Goal: Submit feedback/report problem: Submit feedback/report problem

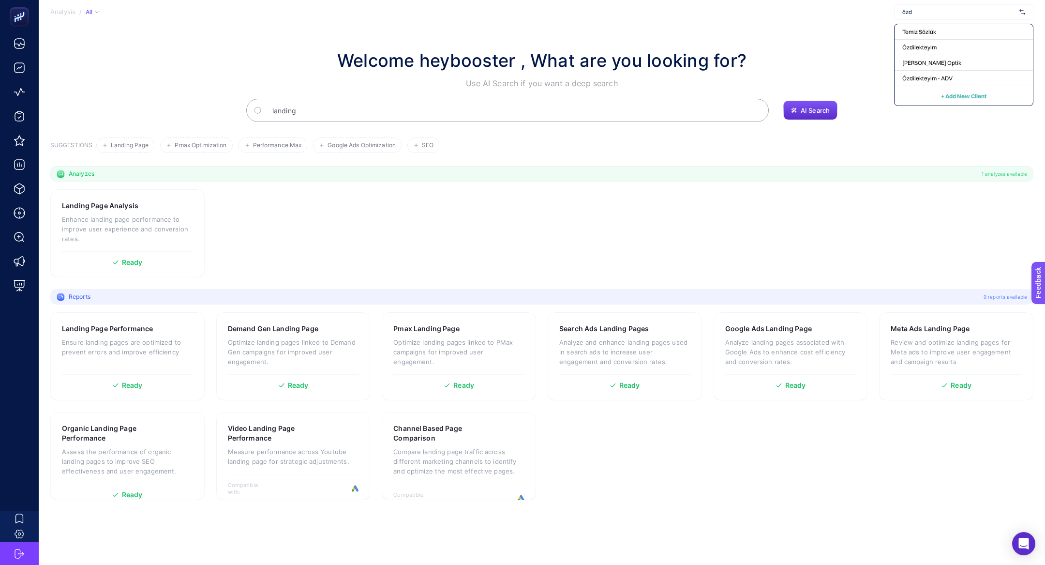
type input "özdi"
click at [947, 44] on span "Özdilekteyim - ADV" at bounding box center [927, 48] width 50 height 8
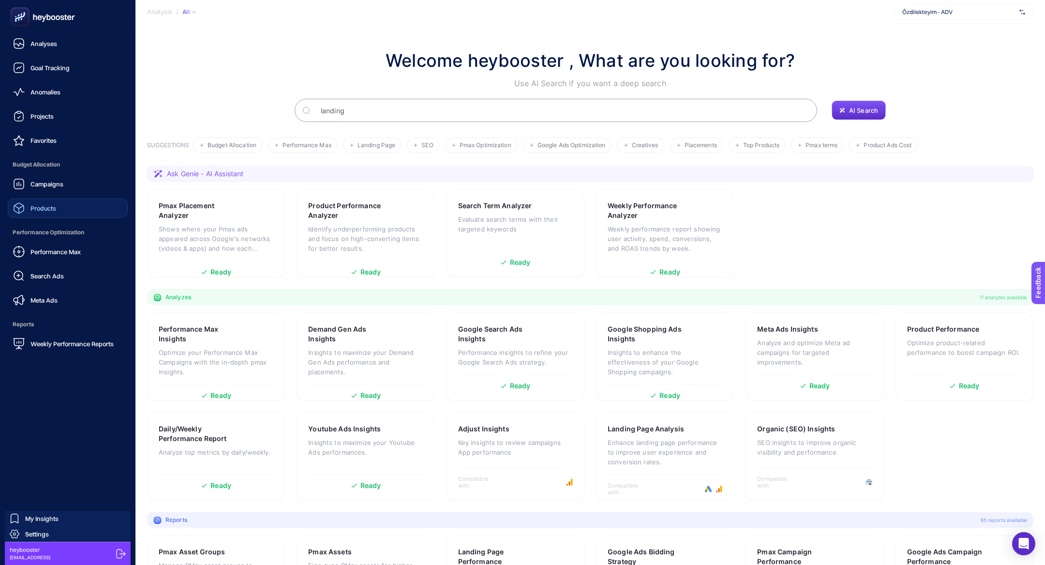
click at [57, 216] on link "Products" at bounding box center [68, 207] width 120 height 19
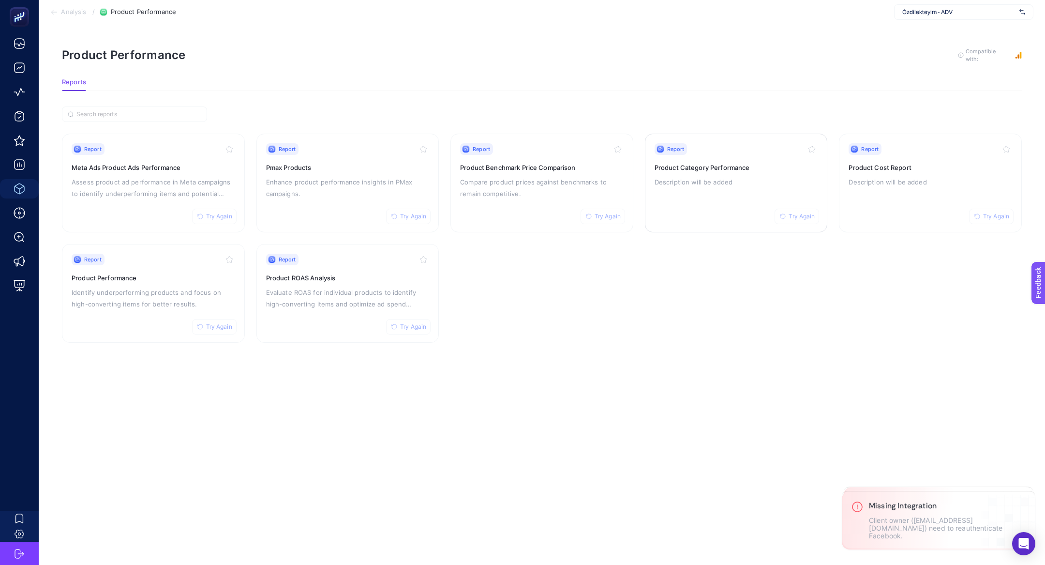
click at [704, 183] on p "Description will be added" at bounding box center [737, 182] width 164 height 12
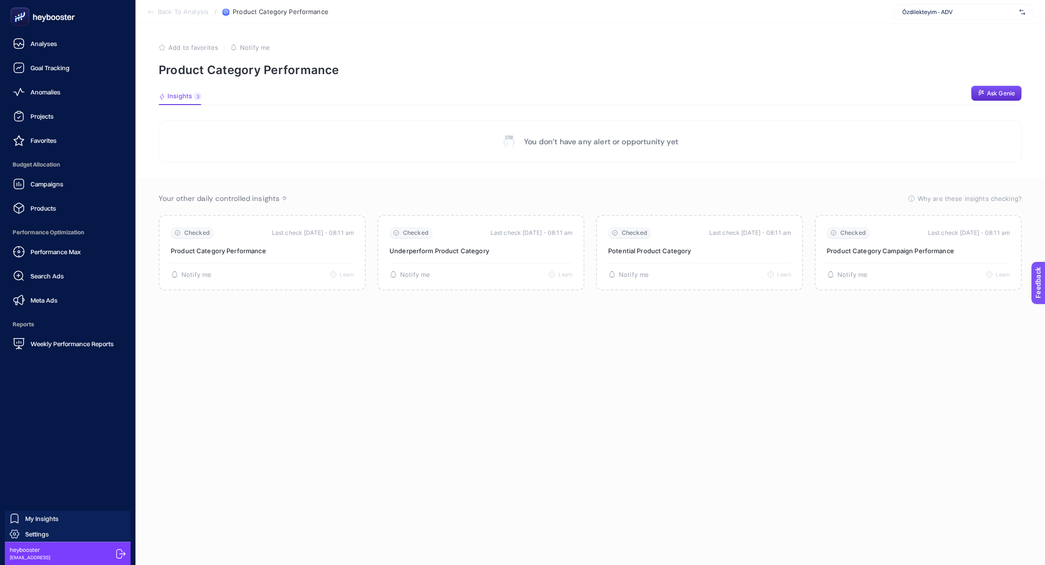
click at [38, 221] on ul "Analyses Goal Tracking Anomalies Projects Favorites Budget Allocation Campaigns…" at bounding box center [68, 193] width 120 height 319
click at [38, 212] on div "Products" at bounding box center [34, 208] width 43 height 12
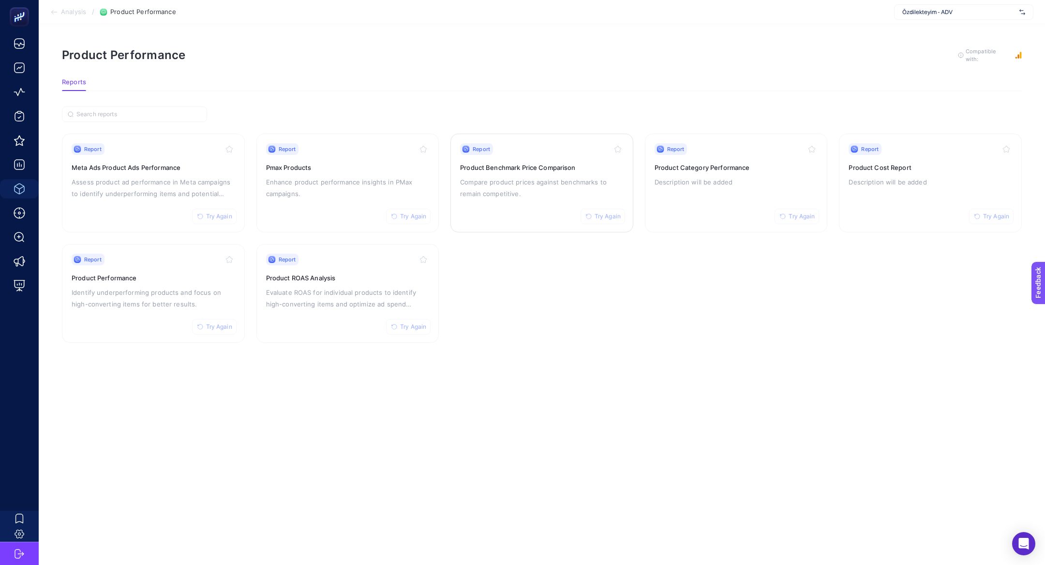
click at [556, 176] on p "Compare product prices against benchmarks to remain competitive." at bounding box center [542, 187] width 164 height 23
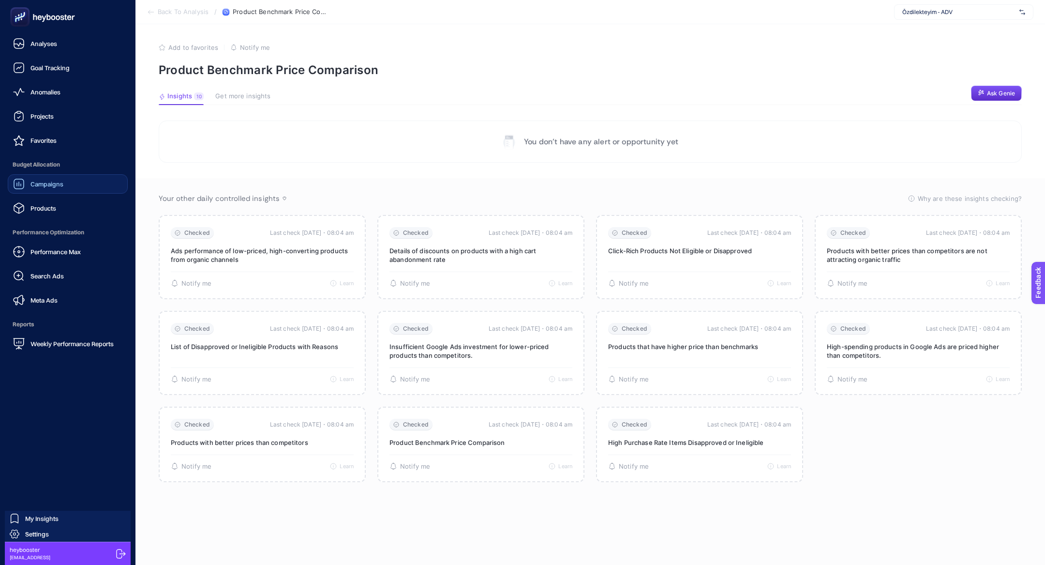
click at [60, 183] on span "Campaigns" at bounding box center [46, 184] width 33 height 8
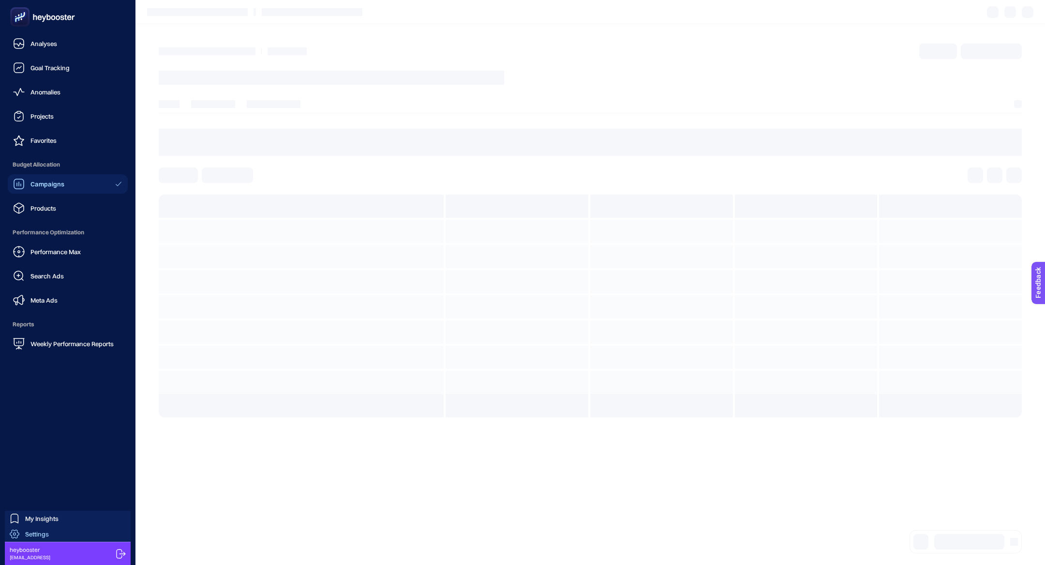
click at [35, 532] on span "Settings" at bounding box center [37, 534] width 24 height 8
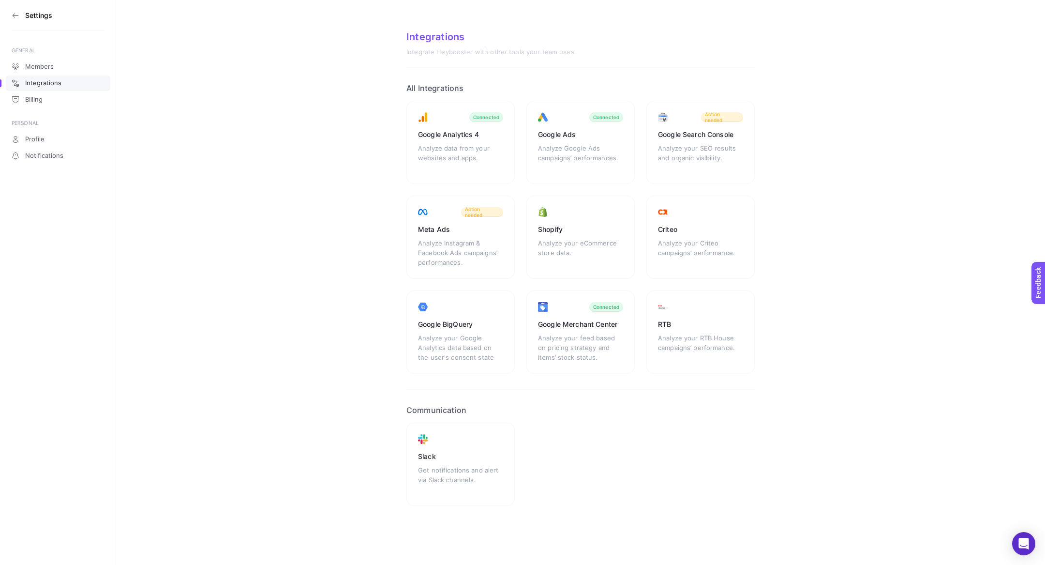
click at [19, 13] on section "Settings" at bounding box center [58, 15] width 93 height 31
click at [15, 13] on icon at bounding box center [16, 16] width 8 height 8
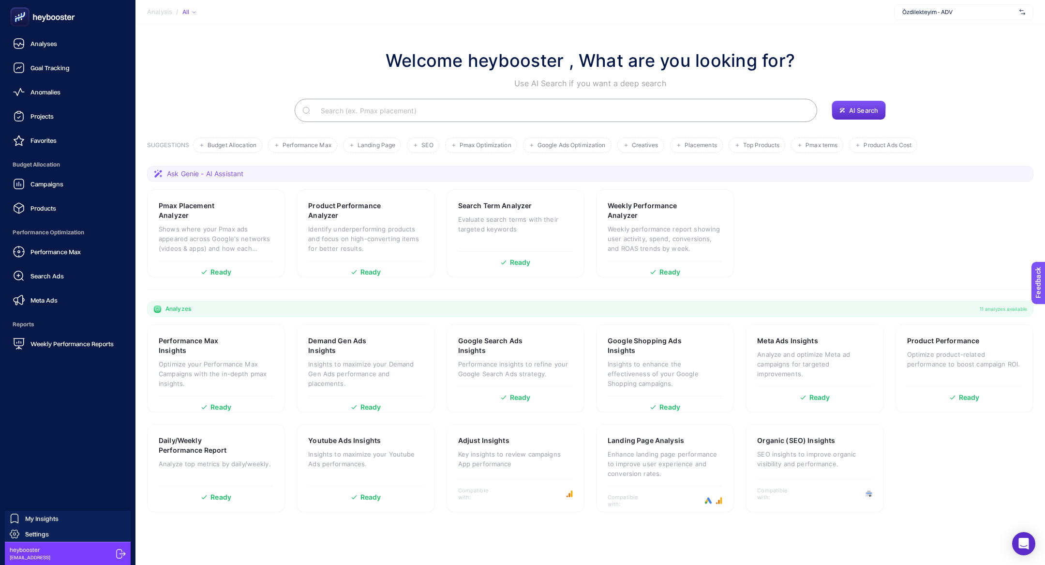
click at [12, 16] on rect at bounding box center [20, 17] width 16 height 16
click at [61, 284] on link "Search Ads" at bounding box center [68, 275] width 120 height 19
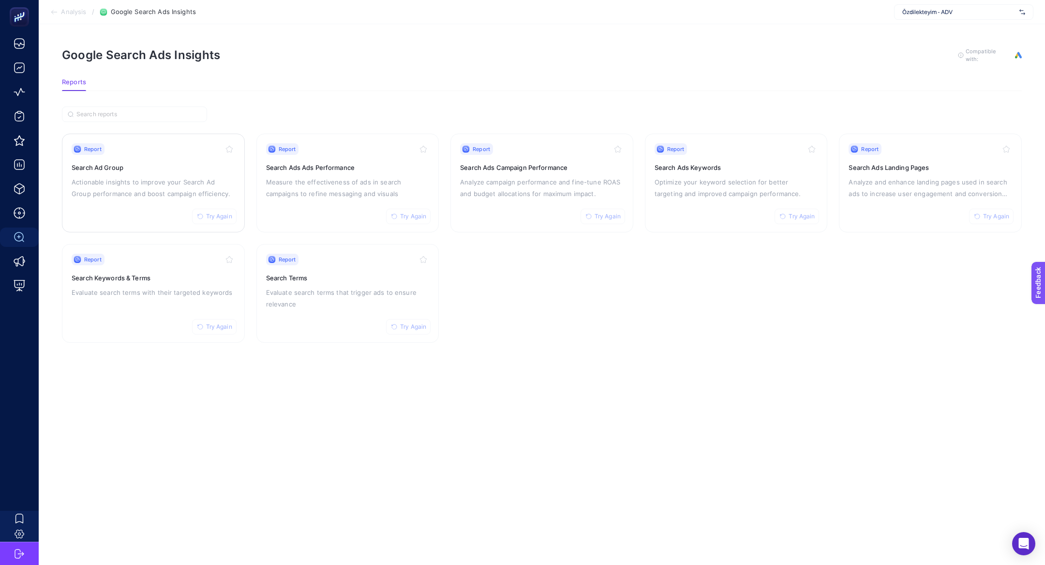
click at [155, 186] on p "Actionable insights to improve your Search Ad Group performance and boost campa…" at bounding box center [154, 187] width 164 height 23
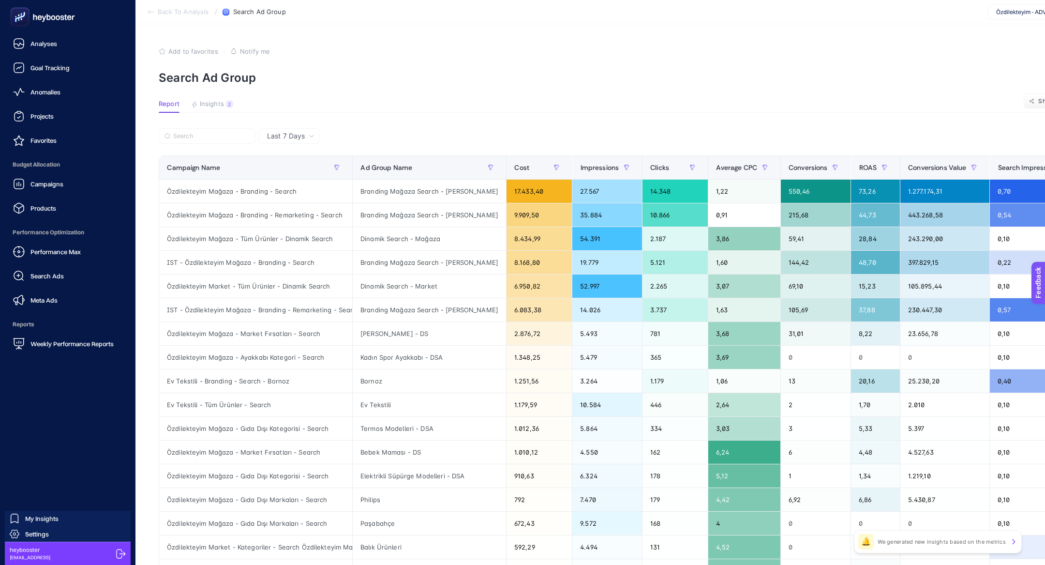
click at [38, 224] on span "Performance Optimization" at bounding box center [68, 232] width 120 height 19
click at [37, 538] on div "Settings" at bounding box center [29, 534] width 39 height 10
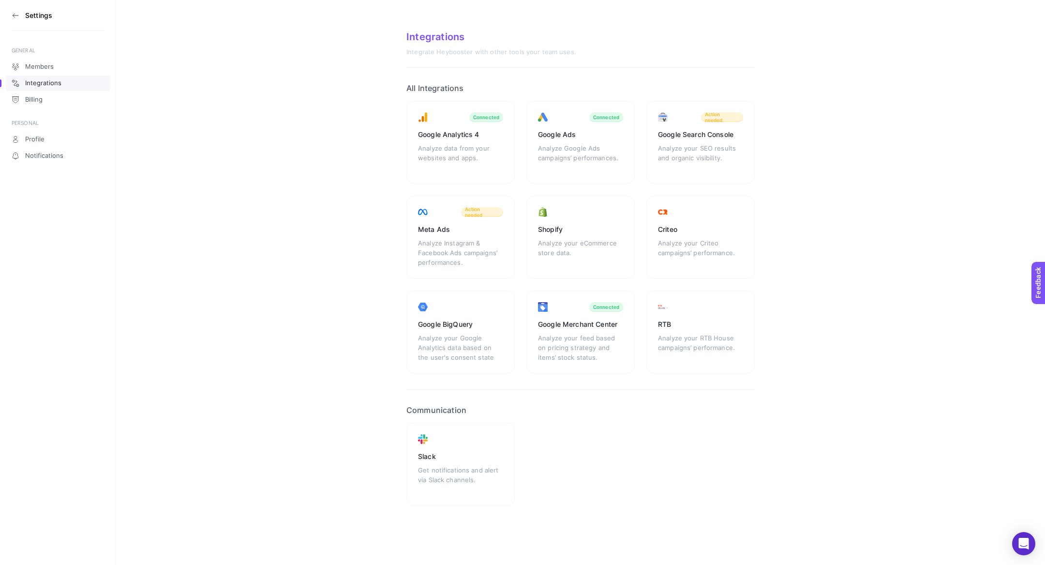
click at [14, 12] on icon at bounding box center [16, 16] width 8 height 8
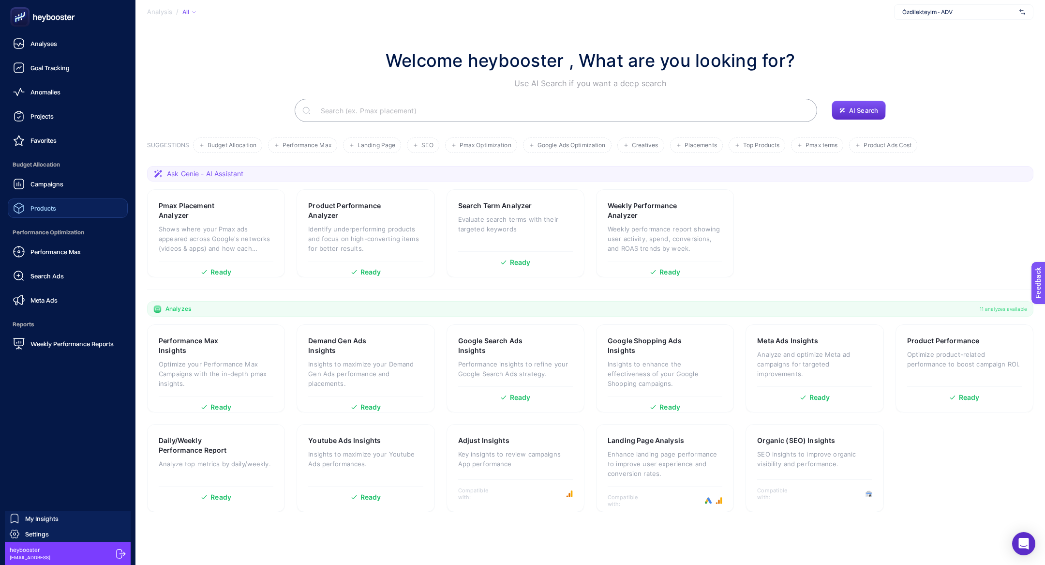
click at [59, 200] on link "Products" at bounding box center [68, 207] width 120 height 19
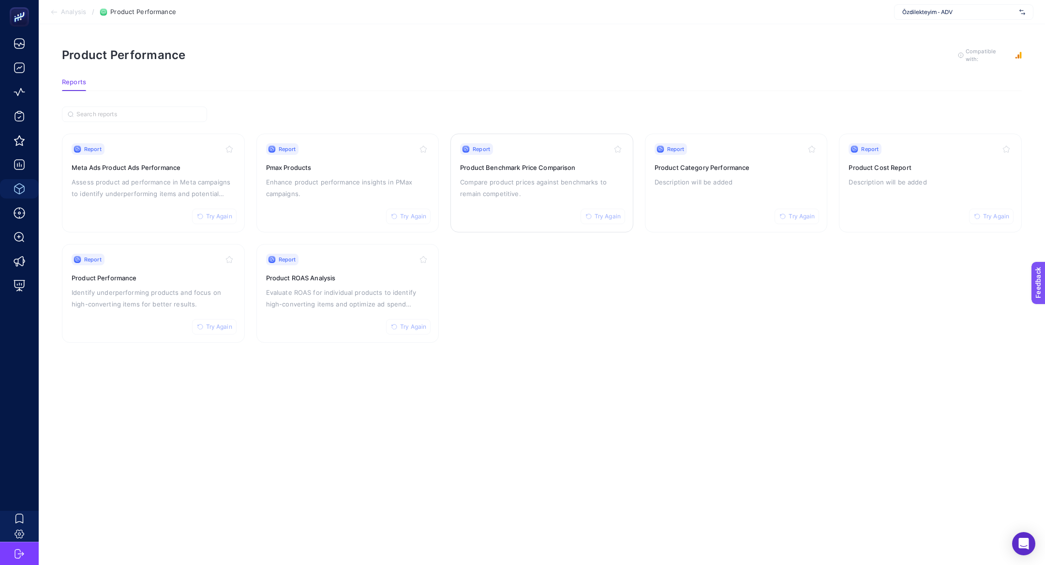
click at [611, 216] on span "Try Again" at bounding box center [608, 216] width 26 height 8
click at [322, 181] on p "Enhance product performance insights in PMax campaigns." at bounding box center [348, 187] width 164 height 23
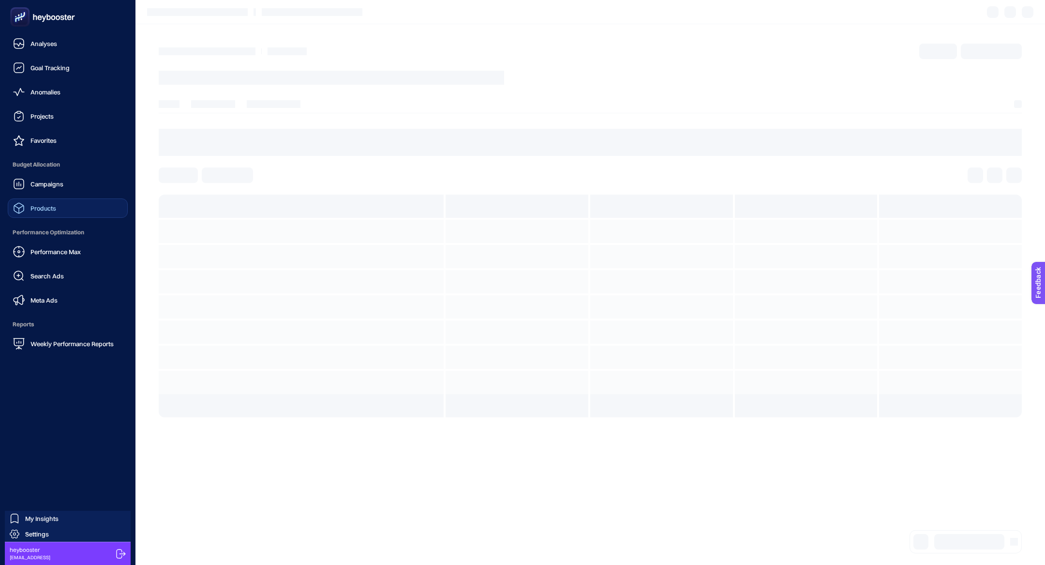
click at [31, 211] on span "Products" at bounding box center [43, 208] width 26 height 8
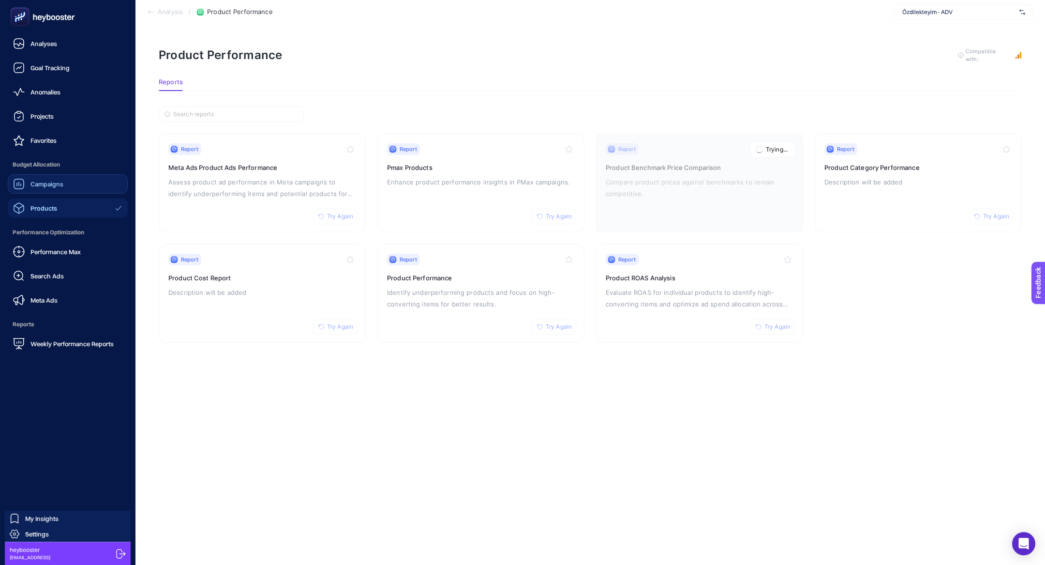
click at [42, 193] on link "Campaigns" at bounding box center [68, 183] width 120 height 19
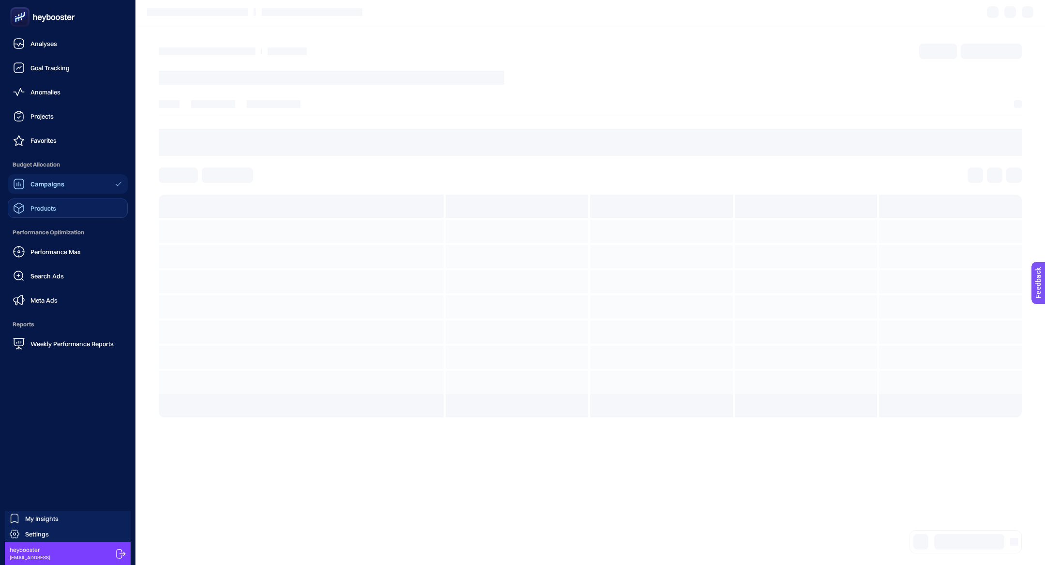
click at [36, 210] on span "Products" at bounding box center [43, 208] width 26 height 8
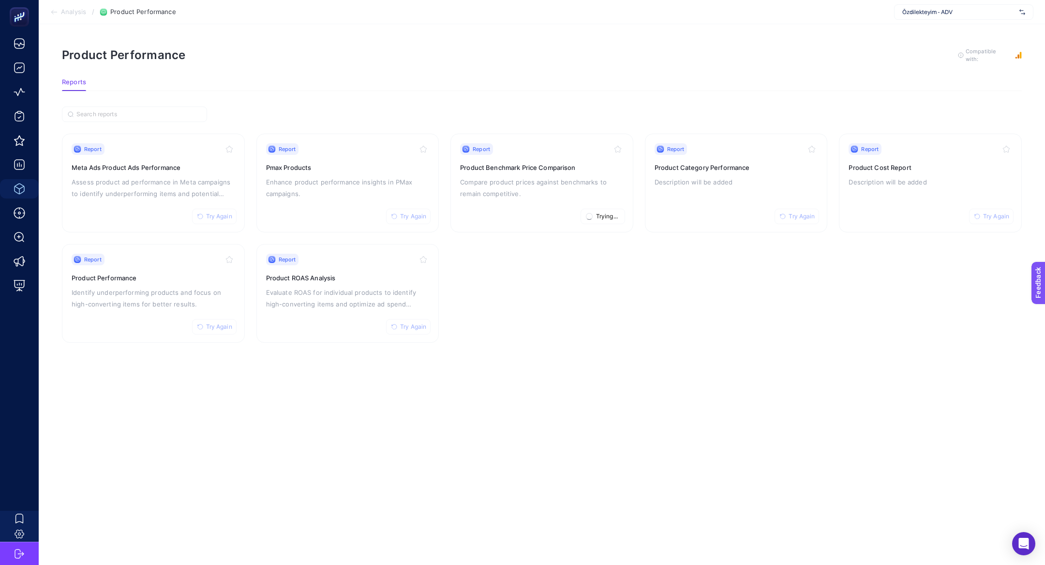
click at [932, 12] on span "Özdilekteyim - ADV" at bounding box center [958, 12] width 113 height 8
type input "özdil"
click at [994, 29] on div "Özdilekteyim" at bounding box center [964, 31] width 138 height 15
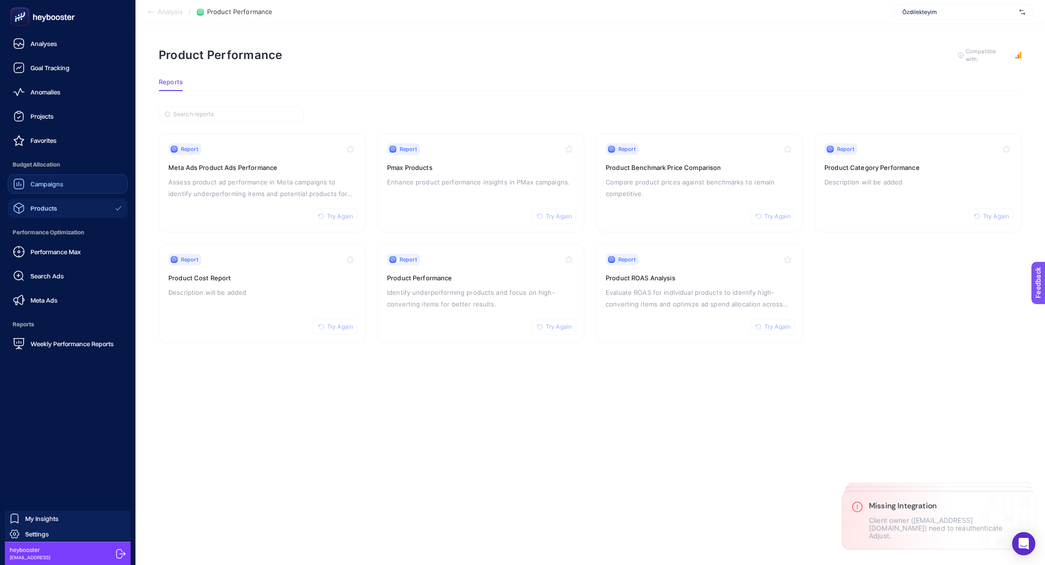
click at [36, 182] on span "Campaigns" at bounding box center [46, 184] width 33 height 8
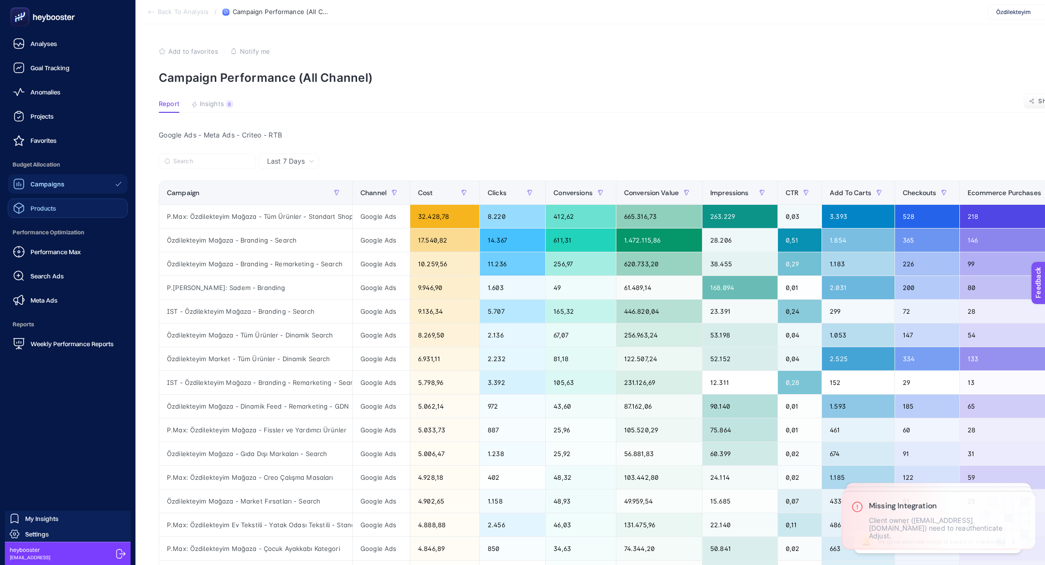
click at [51, 212] on div "Products" at bounding box center [34, 208] width 43 height 12
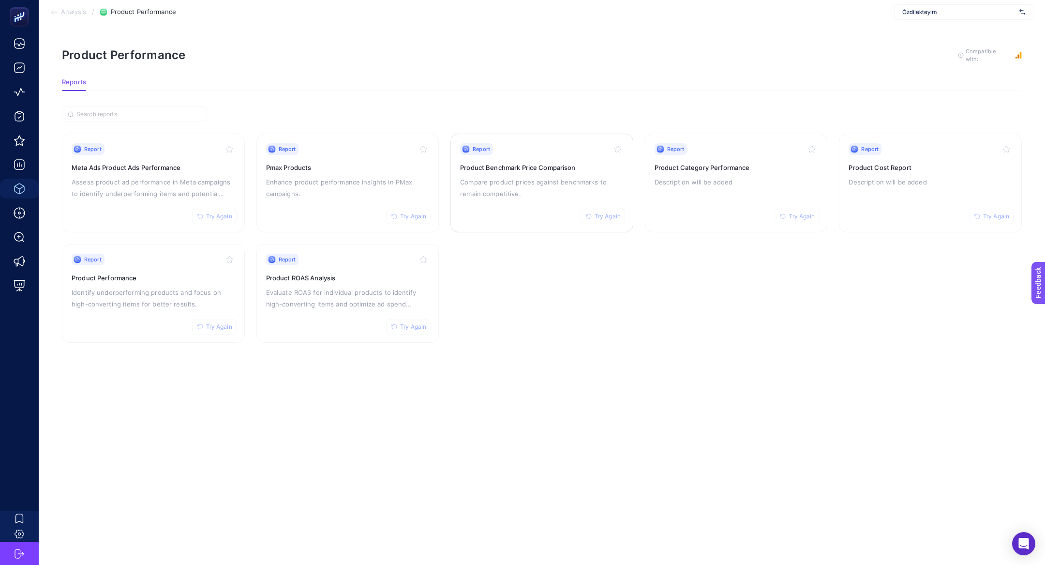
click at [536, 173] on div "Report Try Again Product Benchmark Price Comparison Compare product prices agai…" at bounding box center [542, 182] width 164 height 79
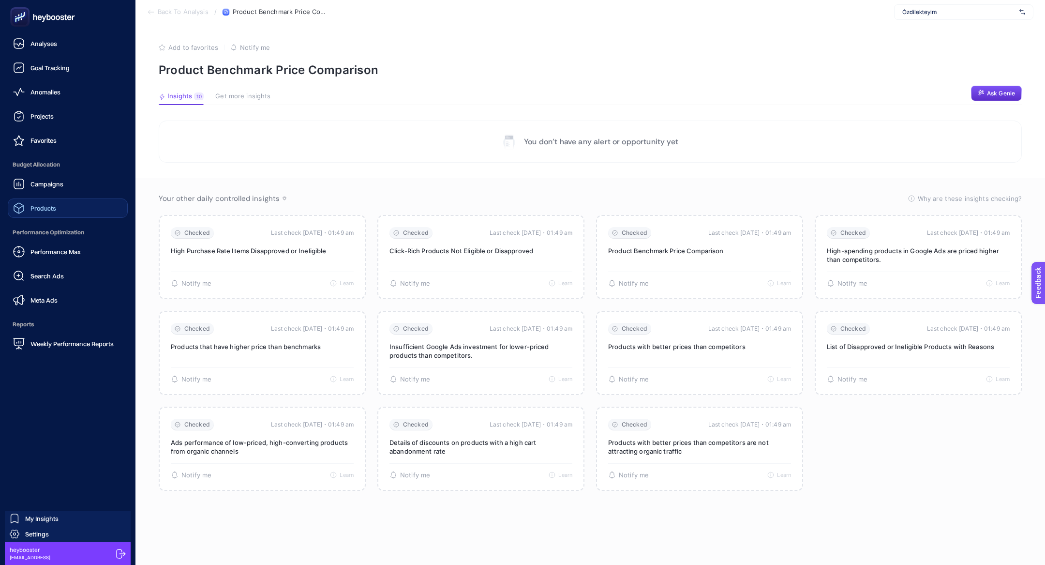
click at [58, 203] on link "Products" at bounding box center [68, 207] width 120 height 19
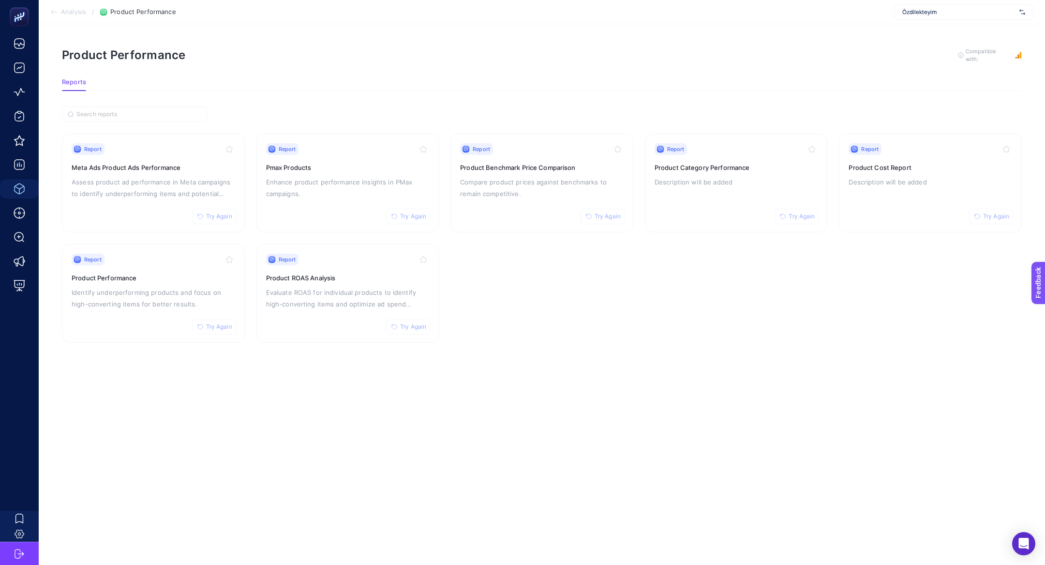
click at [948, 18] on div "Özdilekteyim" at bounding box center [963, 11] width 139 height 15
type input "özd"
click at [940, 47] on span "Özdilekteyim - ADV" at bounding box center [927, 48] width 50 height 8
click at [529, 157] on div "Report Try Again Product Benchmark Price Comparison Compare product prices agai…" at bounding box center [542, 182] width 164 height 79
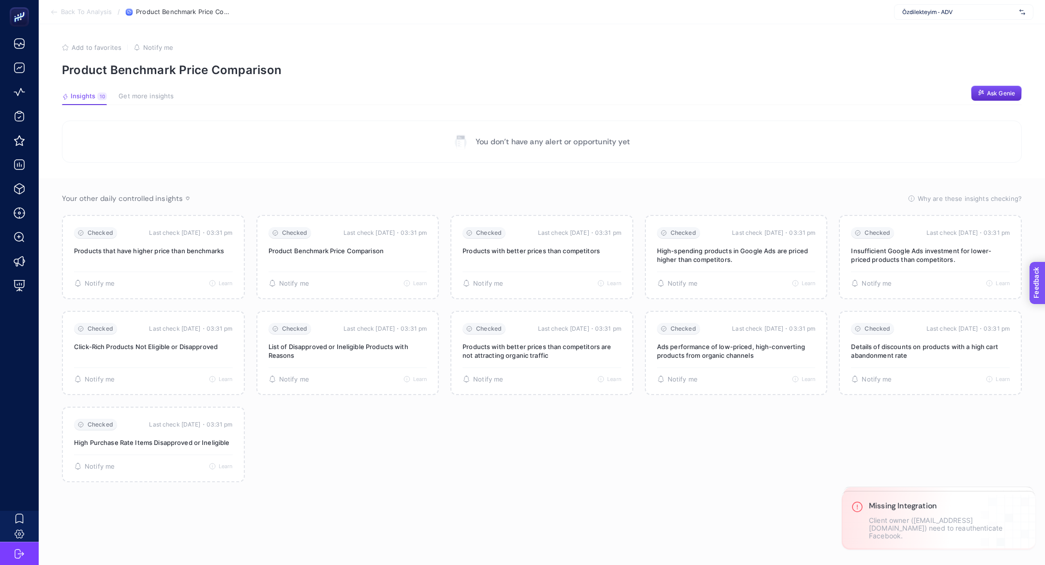
click at [1039, 318] on section "Feedback" at bounding box center [1051, 319] width 42 height 33
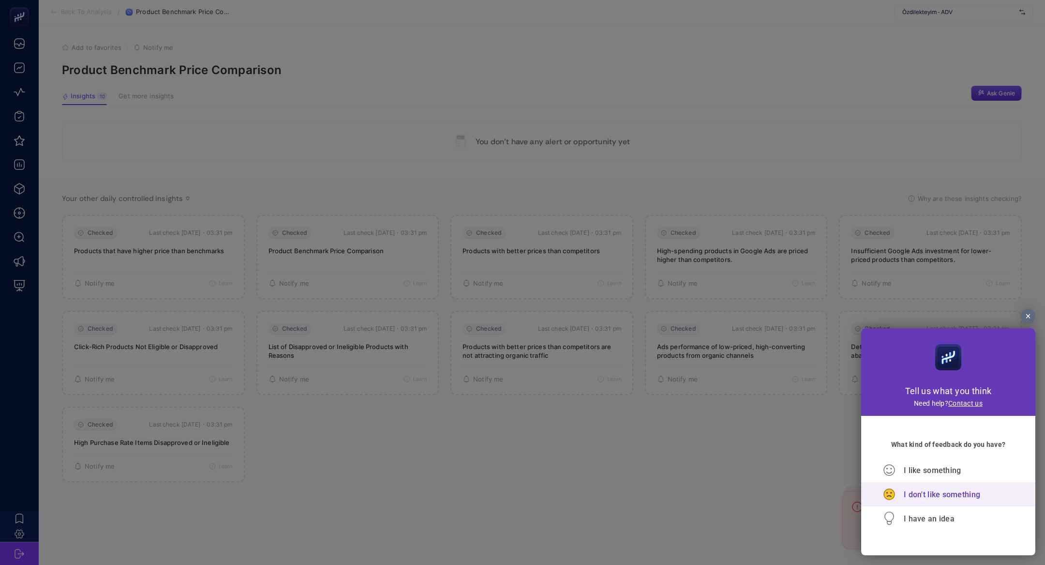
click at [932, 494] on span "I don't like something" at bounding box center [942, 494] width 76 height 9
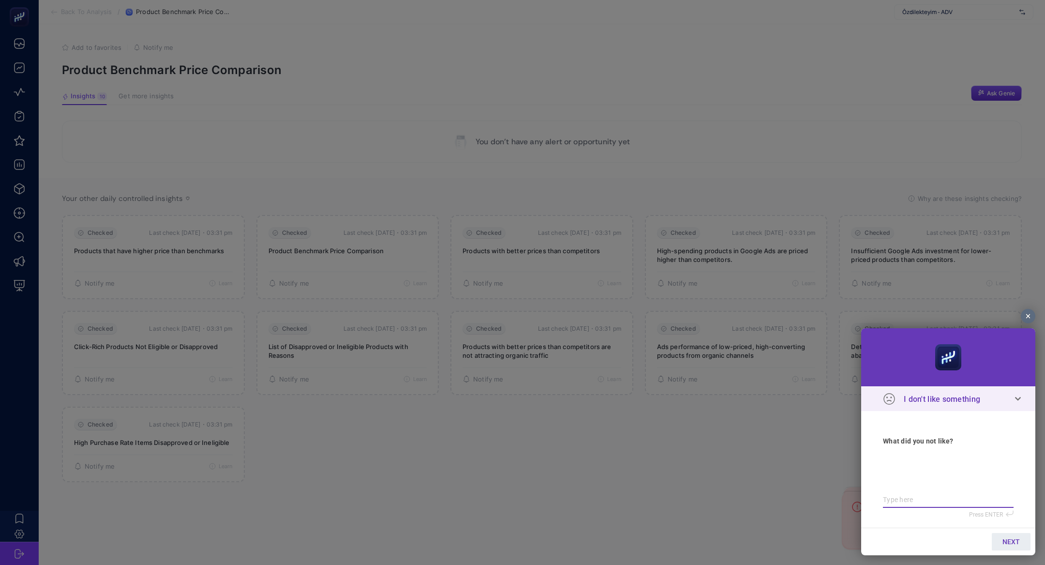
type textarea "b"
type textarea "bu"
type textarea "bur"
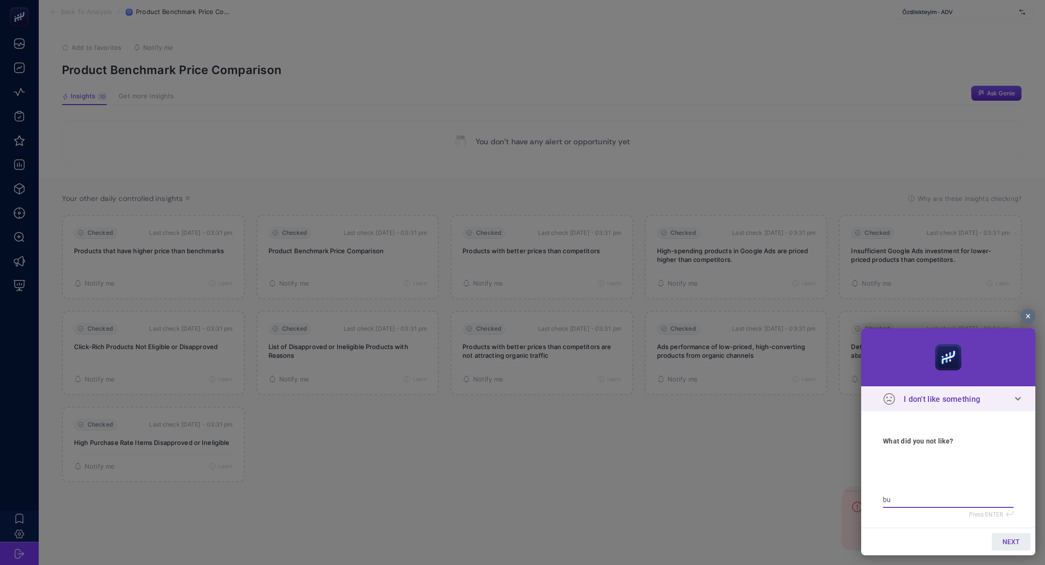
type textarea "bur"
type textarea "bura"
type textarea "[PERSON_NAME]"
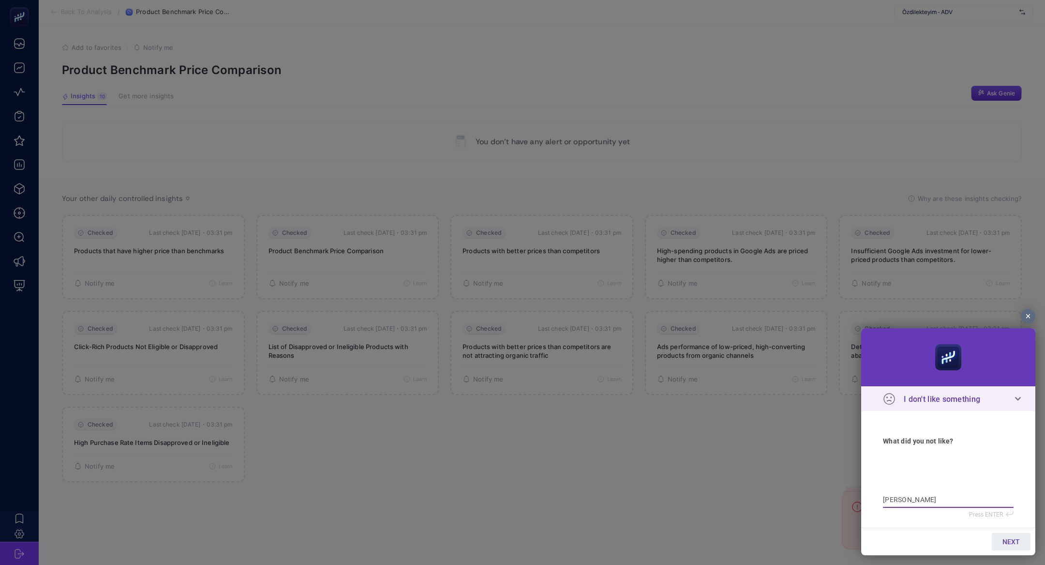
type textarea "burada"
type textarea "burada v"
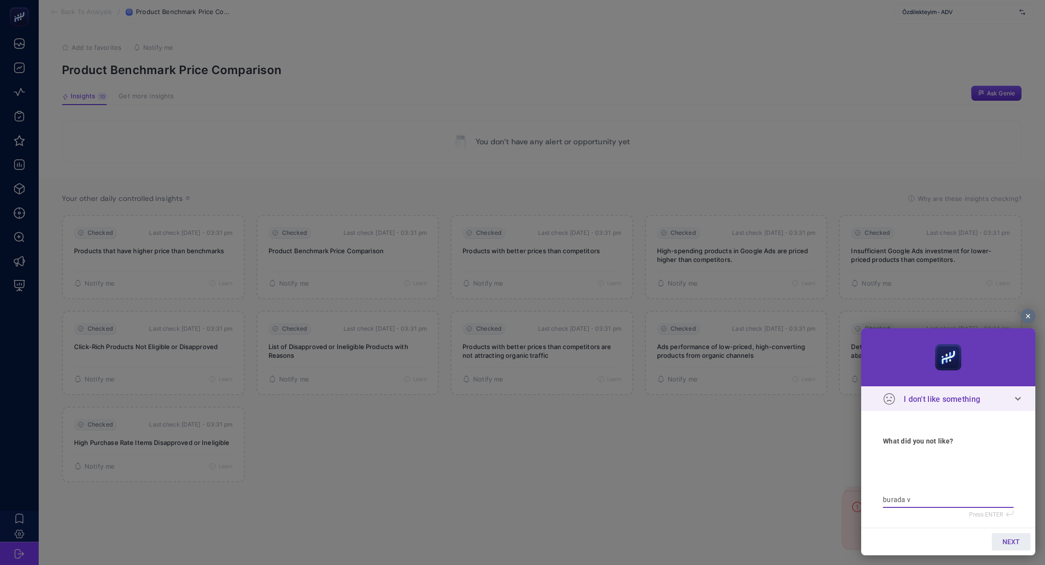
type textarea "burada v"
type textarea "burada ve"
type textarea "burada ver"
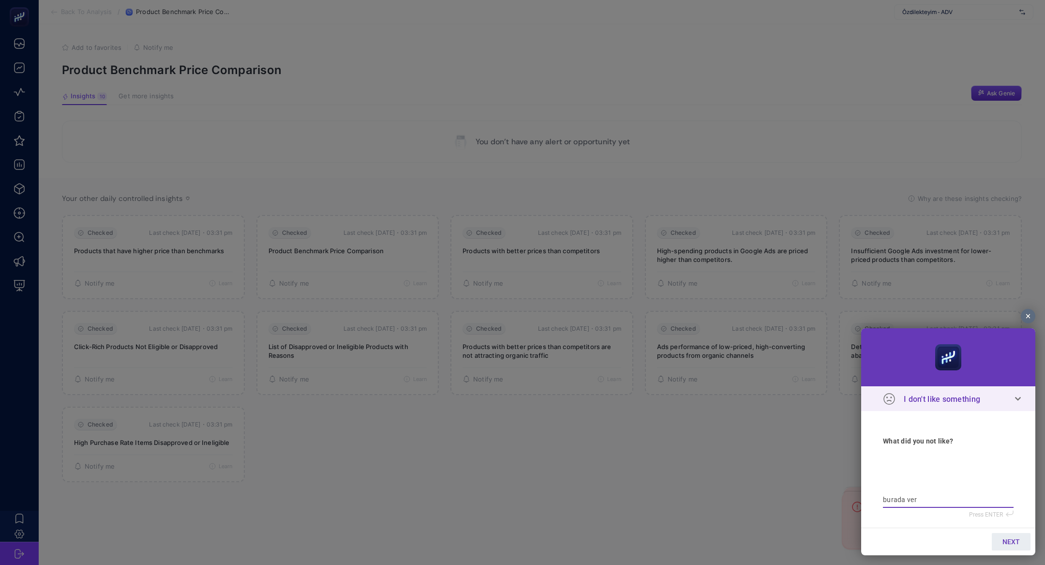
type textarea "burada veri"
type textarea "burada veril"
type textarea "burada verile"
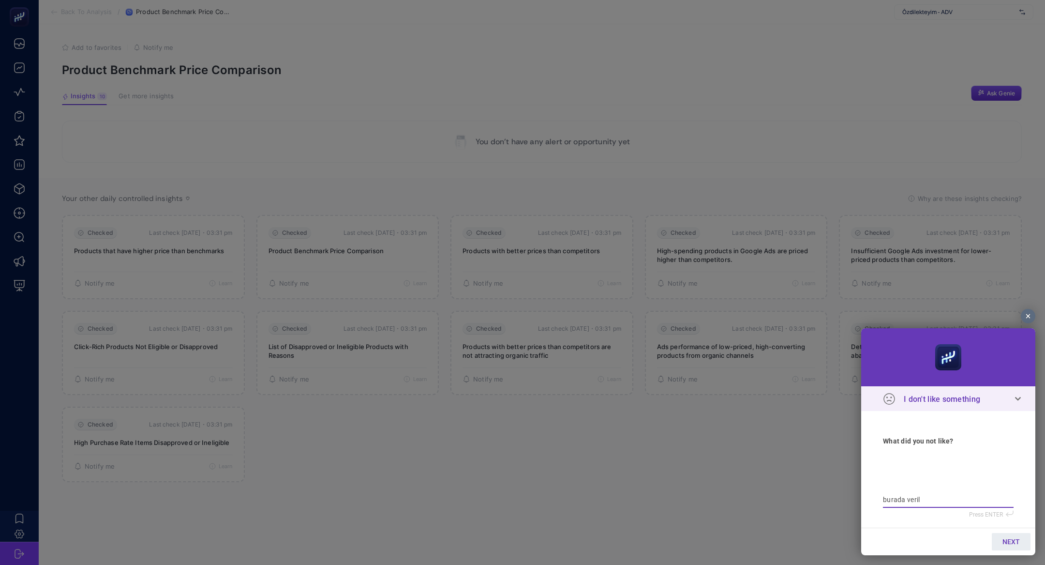
type textarea "burada verile"
type textarea "burada veriler"
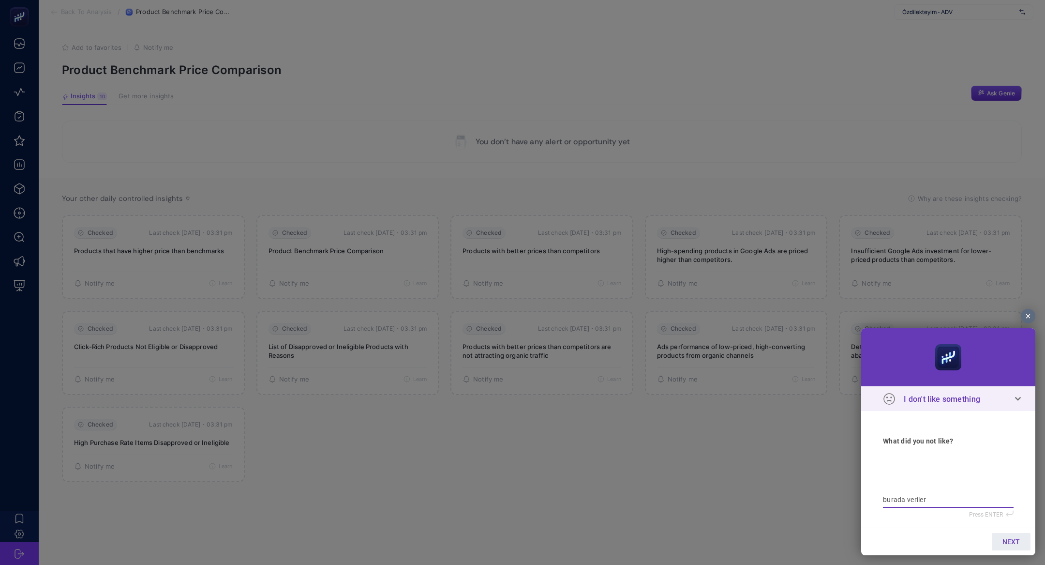
type textarea "burada veriler g"
type textarea "burada veriler ge"
type textarea "burada veriler gel"
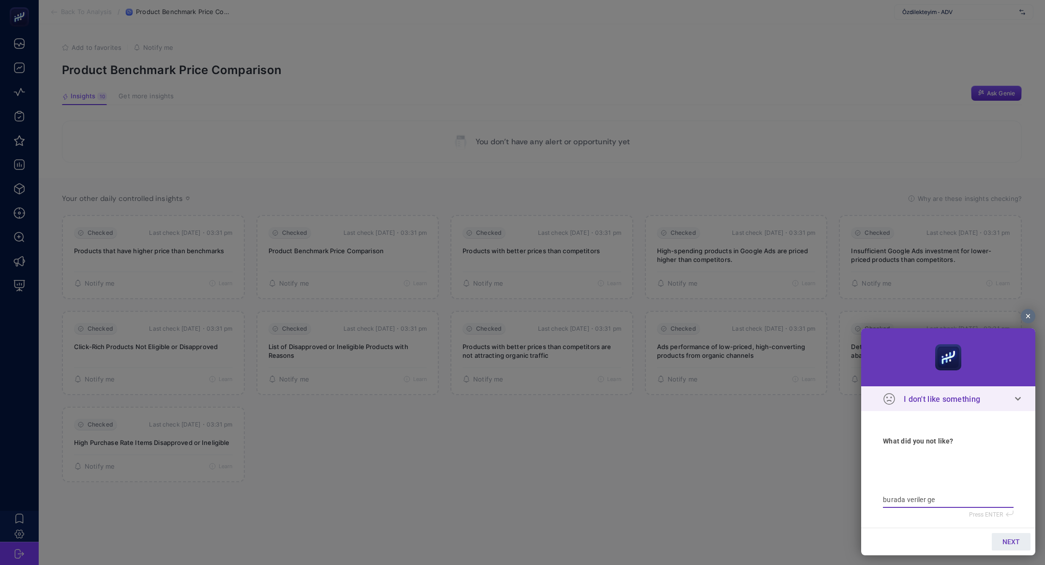
type textarea "burada veriler gel"
type textarea "burada veriler gelm"
type textarea "burada veriler gelmi"
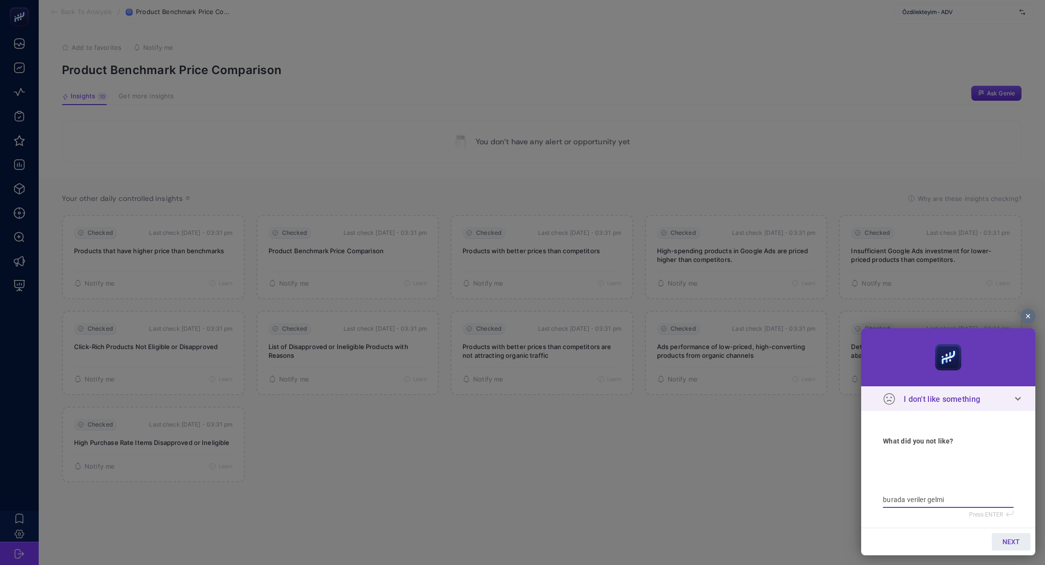
type textarea "burada veriler gelmiy"
type textarea "burada veriler gelmiyo"
type textarea "burada veriler gelmiyor"
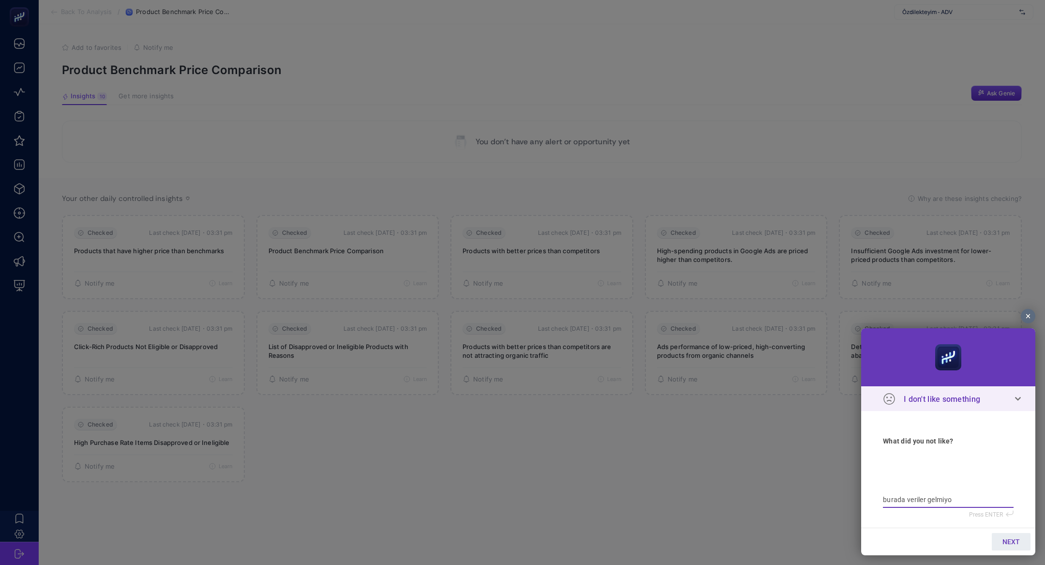
type textarea "burada veriler gelmiyor"
type textarea "burada veriler gelmiyor f"
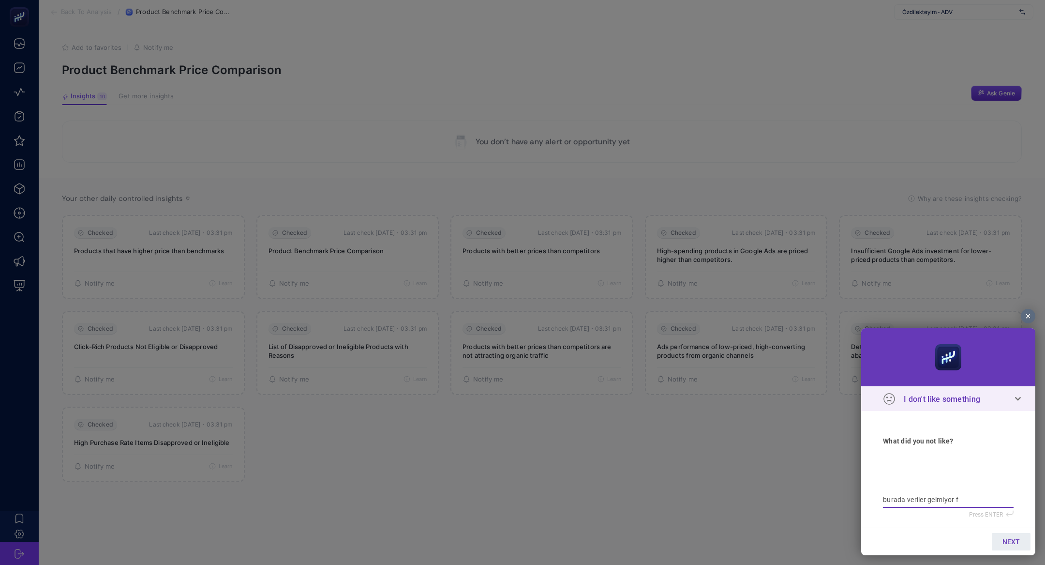
type textarea "burada veriler gelmiyor fa"
type textarea "burada veriler gelmiyor faak"
type textarea "burada veriler gelmiyor faakt"
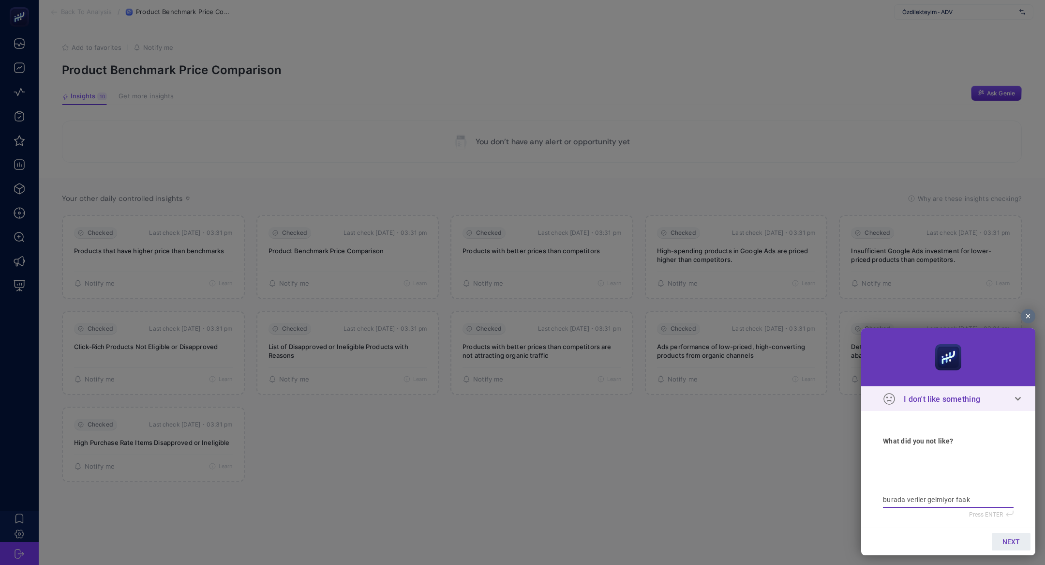
type textarea "burada veriler gelmiyor faakt"
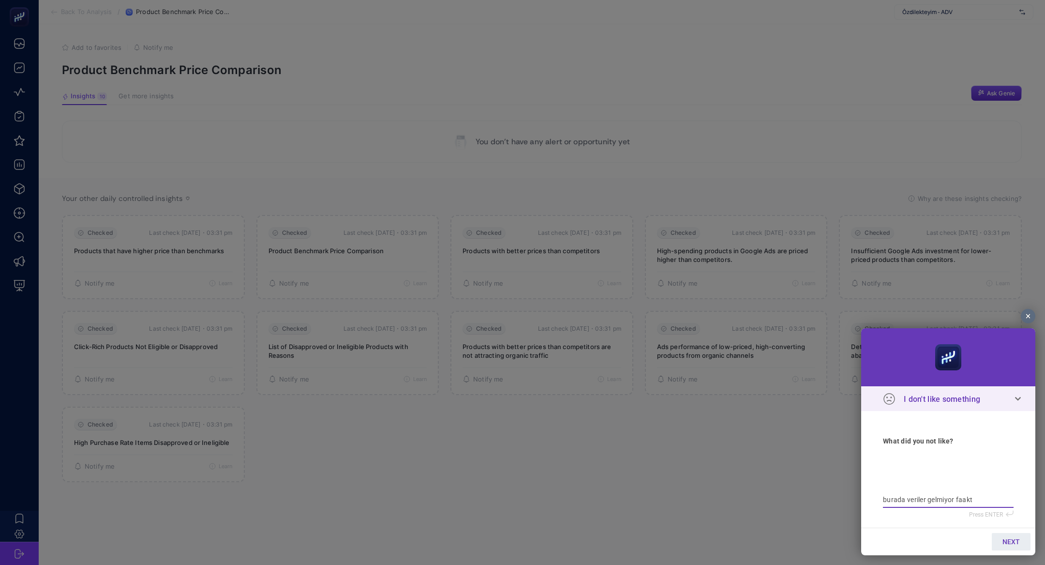
type textarea "burada veriler gelmiyor faak"
type textarea "burada veriler gelmiyor faa"
type textarea "burada veriler gelmiyor fa"
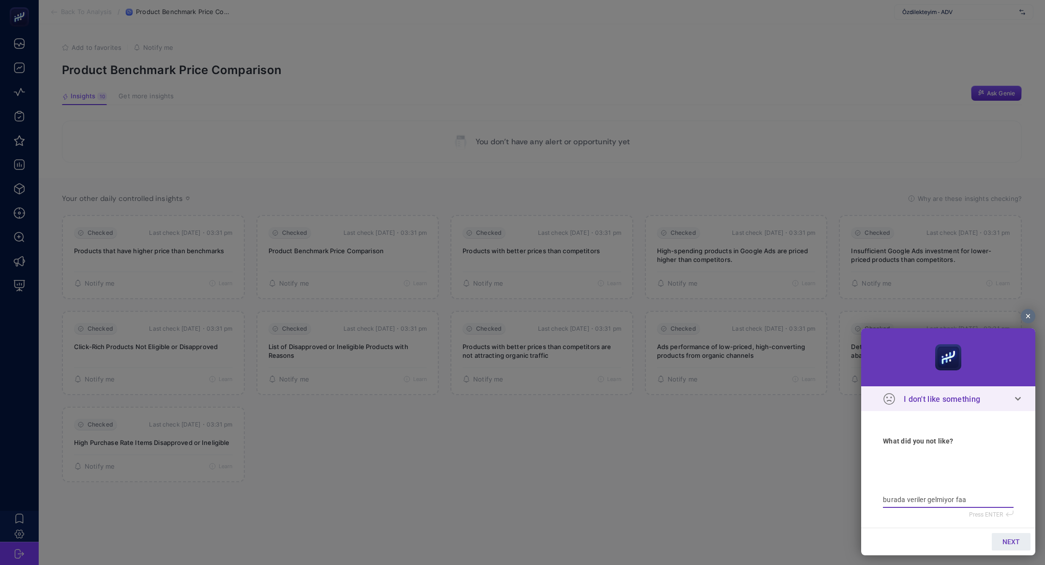
type textarea "burada veriler gelmiyor fa"
type textarea "burada veriler gelmiyor fak"
type textarea "burada veriler gelmiyor faka"
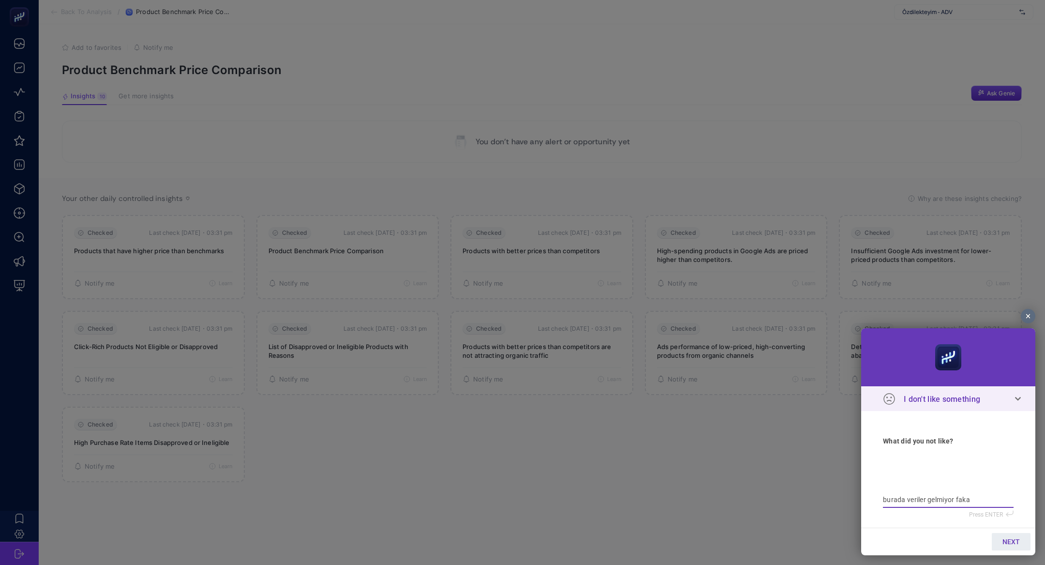
type textarea "burada veriler gelmiyor fakat"
type textarea "burada veriler gelmiyor fakat b"
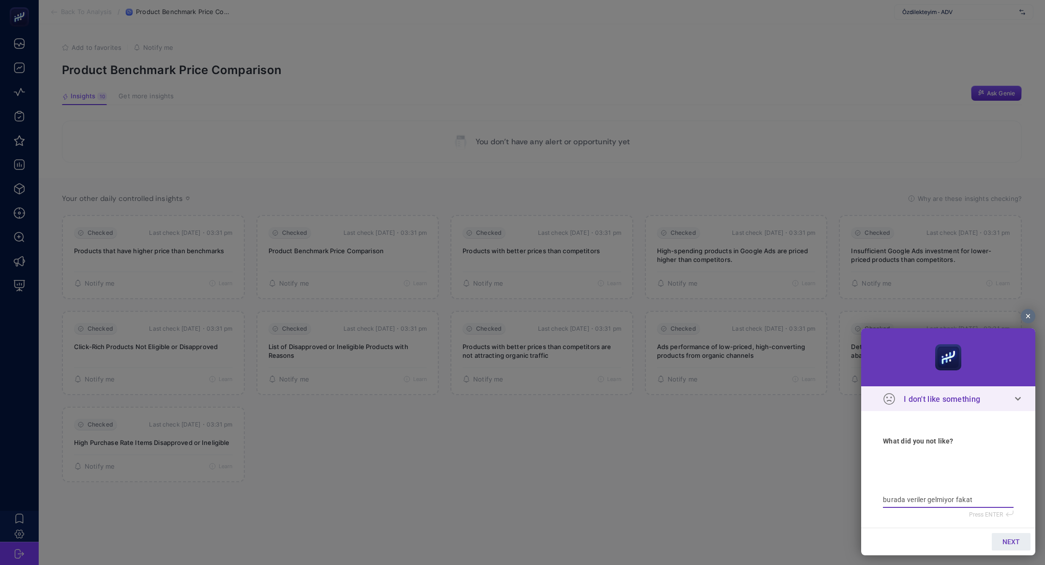
type textarea "burada veriler gelmiyor fakat b"
type textarea "burada veriler gelmiyor fakat ba"
type textarea "burada veriler gelmiyor fakat bağ"
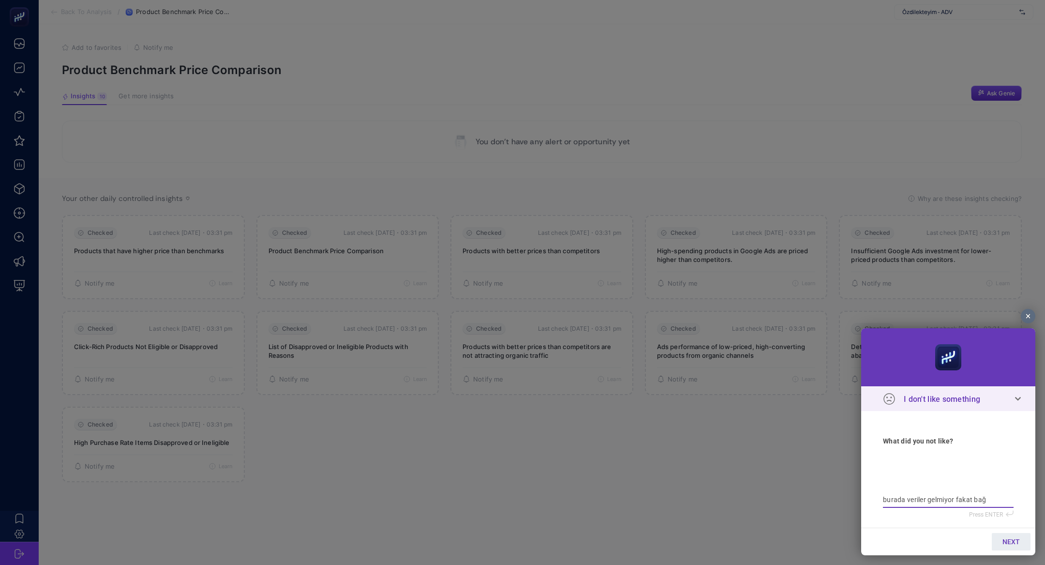
type textarea "burada veriler gelmiyor fakat bağl"
type textarea "burada veriler gelmiyor fakat bağla"
type textarea "burada veriler gelmiyor fakat bağlan"
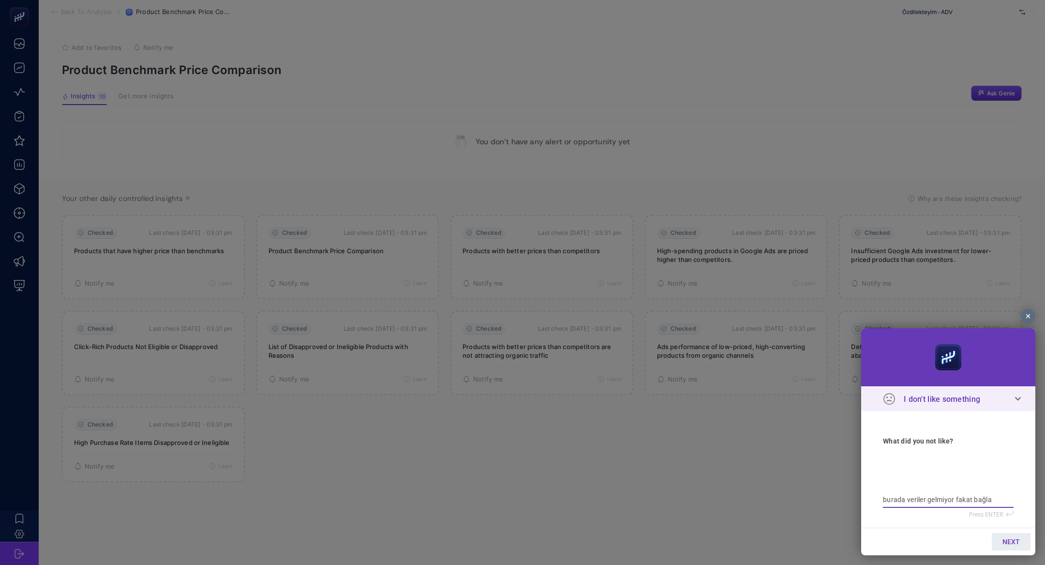
type textarea "burada veriler gelmiyor fakat bağlan"
type textarea "burada veriler gelmiyor fakat bağlant"
type textarea "burada veriler gelmiyor fakat bağlantı"
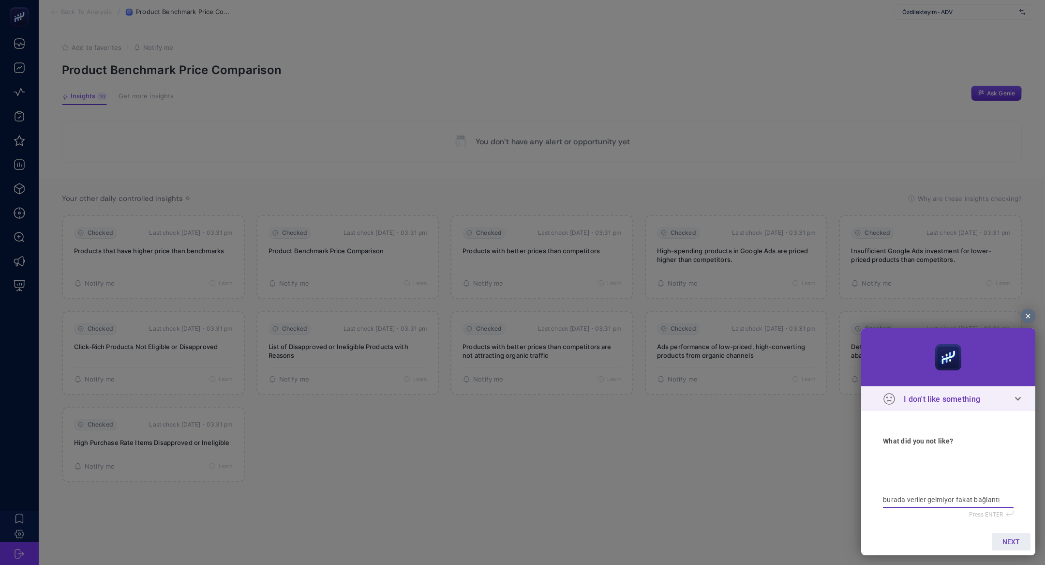
type textarea "burada veriler gelmiyor fakat bağlantı"
type textarea "burada veriler gelmiyor fakat bağlantı g"
type textarea "burada veriler gelmiyor fakat bağlantı gö"
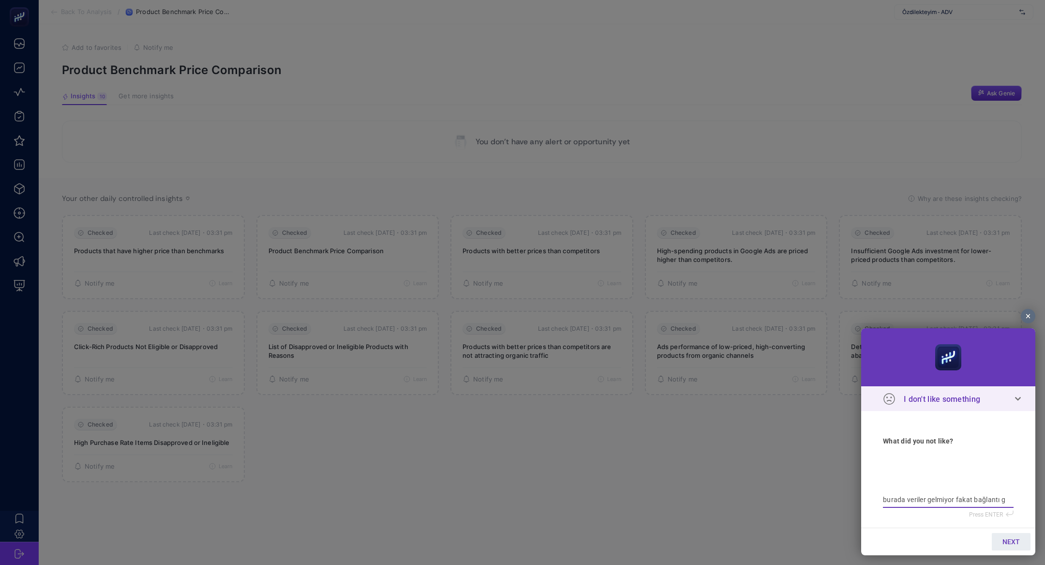
type textarea "burada veriler gelmiyor fakat bağlantı gö"
type textarea "burada veriler gelmiyor fakat bağlantı gör"
type textarea "burada veriler gelmiyor fakat bağlantı görü"
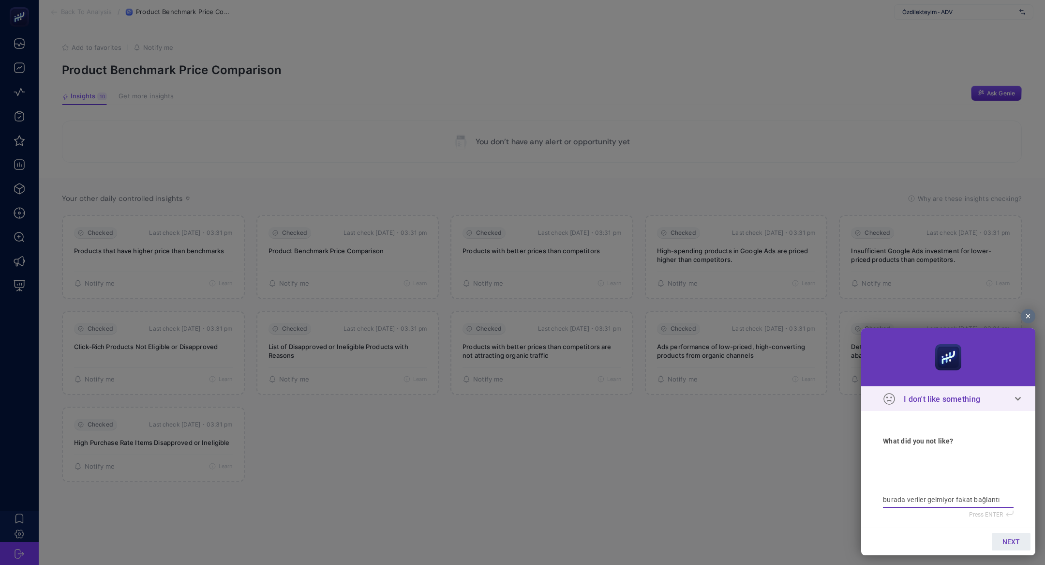
type textarea "burada veriler gelmiyor fakat bağlantı görün"
type textarea "burada veriler gelmiyor fakat bağlantı görünü"
type textarea "burada veriler gelmiyor fakat bağlantı görünüy"
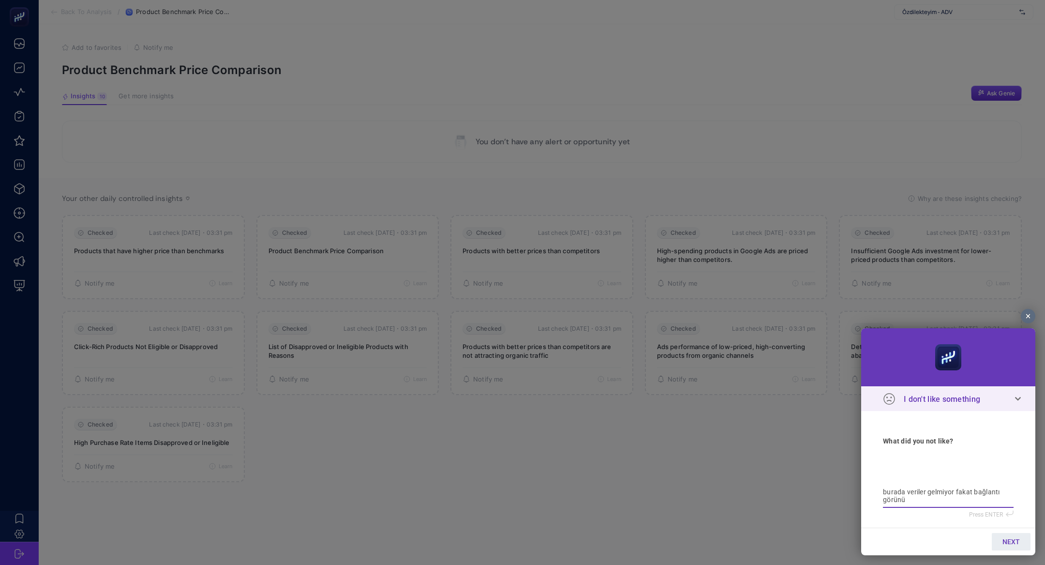
type textarea "burada veriler gelmiyor fakat bağlantı görünüy"
type textarea "burada veriler gelmiyor fakat bağlantı görünüyo"
type textarea "burada veriler gelmiyor fakat bağlantı görünüyor"
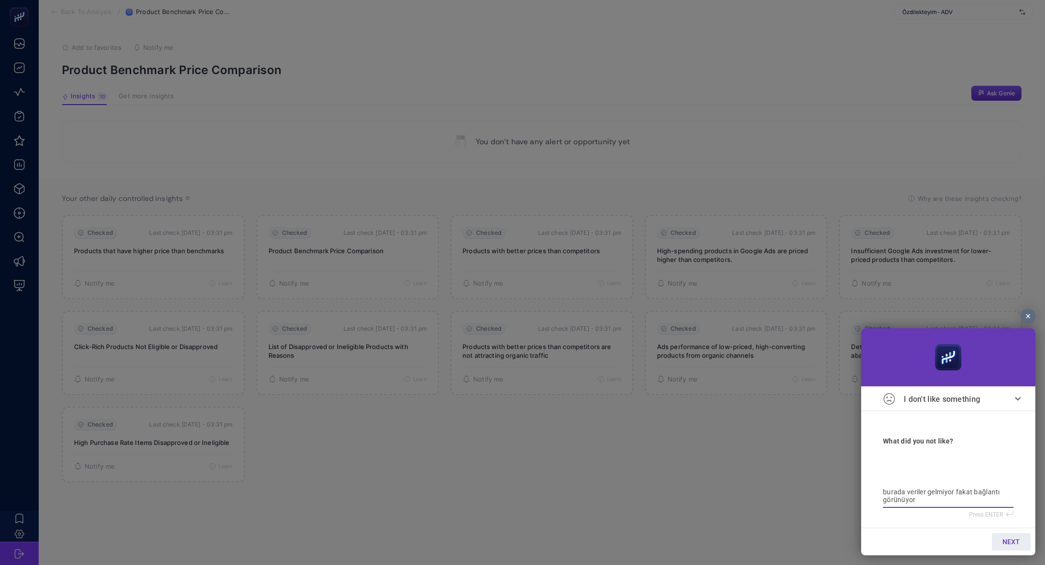
type textarea "burada veriler gelmiyor fakat bağlantı görünüyor"
click at [1003, 542] on span "NEXT" at bounding box center [1011, 542] width 17 height 8
type input "b"
type input "bi"
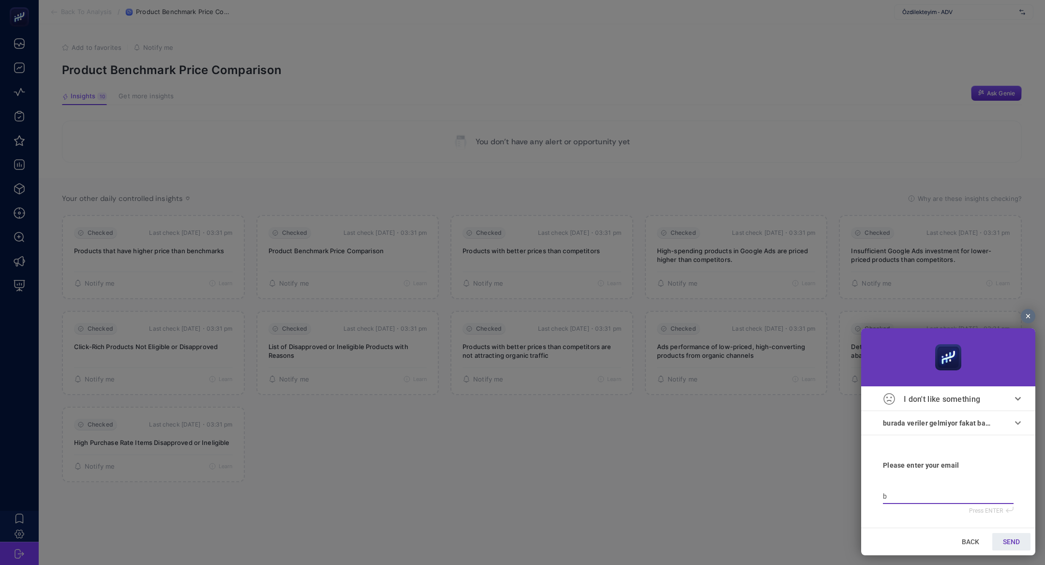
type input "bi"
type input "bilg"
type input "bilge"
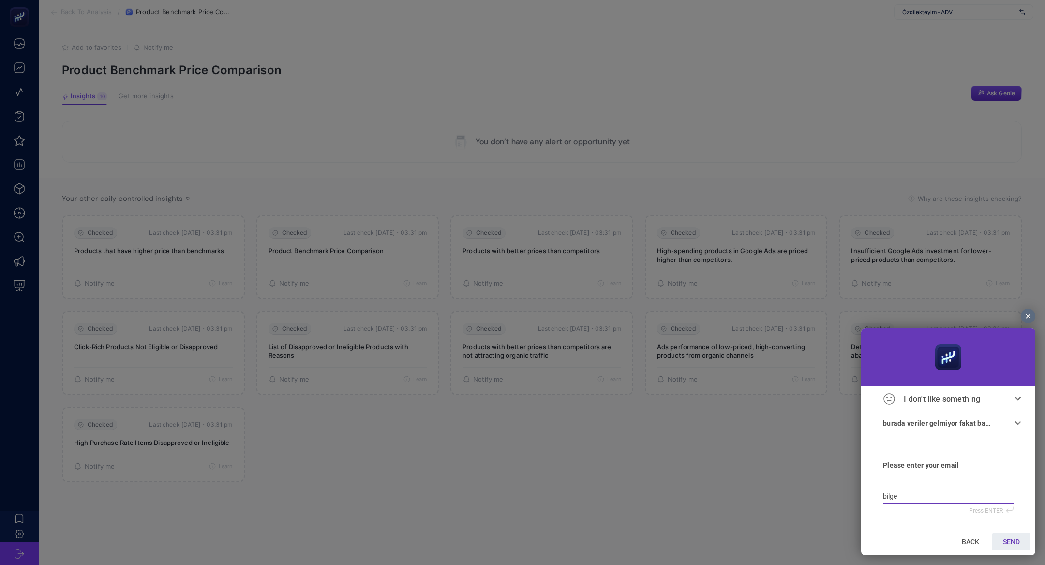
type input "bilge@"
type input "bilge@e"
type input "bilge@"
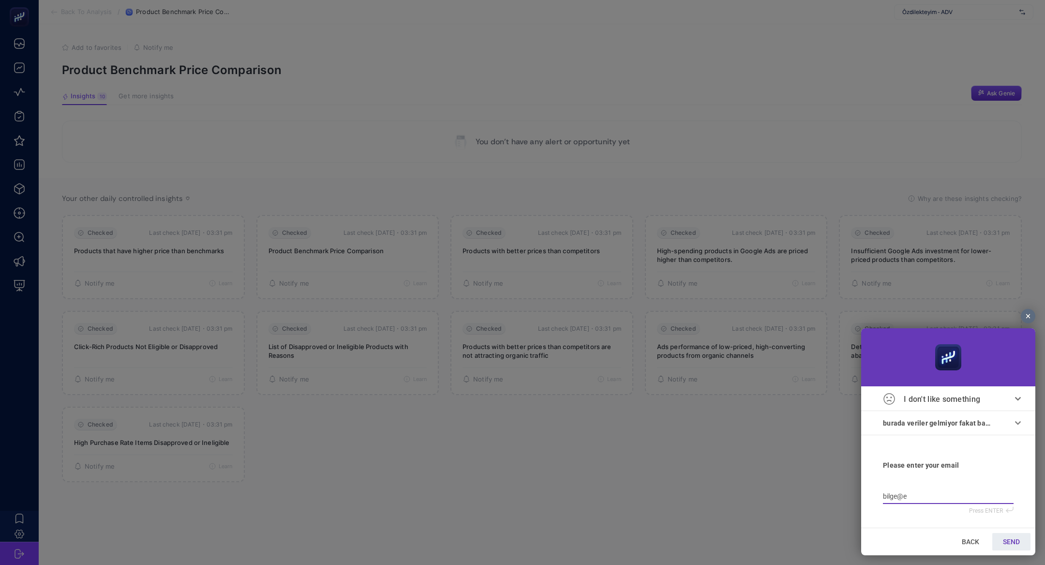
type input "bilge@"
type input "bilge@h"
type input "bilge@he"
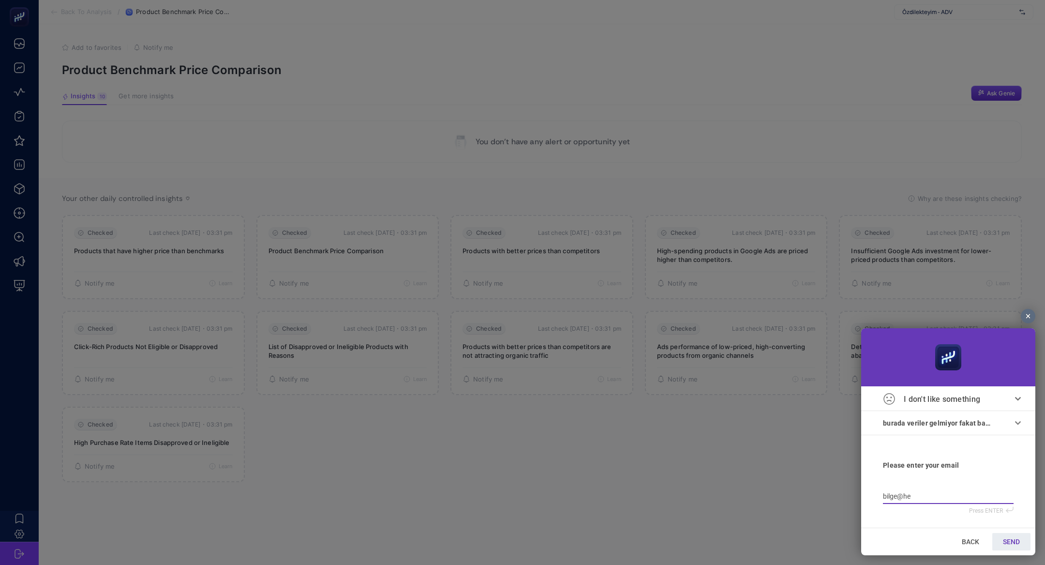
type input "bilge@hey"
type input "bilge@heyb"
type input "bilge@heybo"
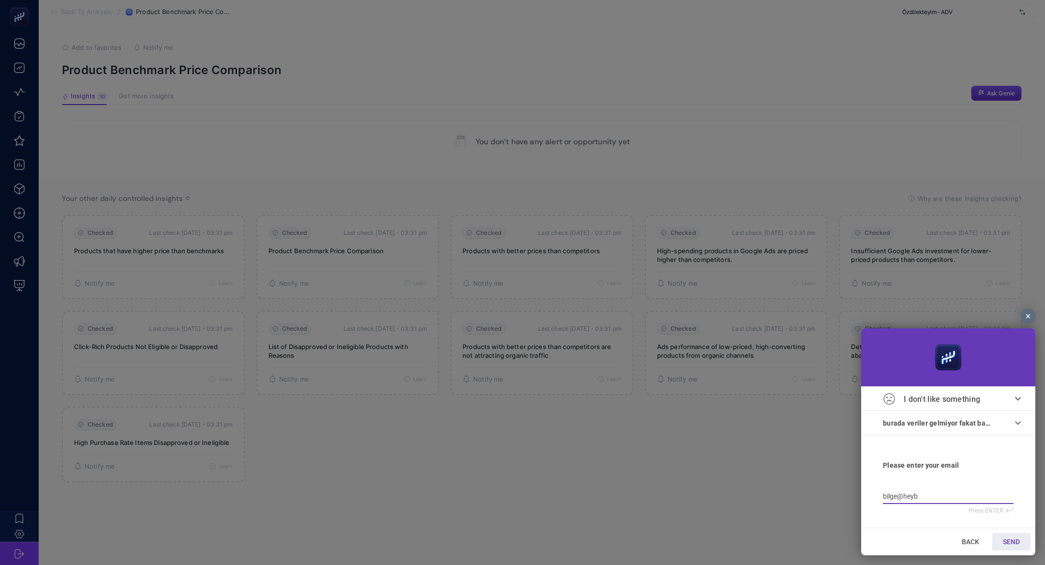
type input "bilge@heybo"
type input "bilge@heyboo"
type input "bilge@heyboos"
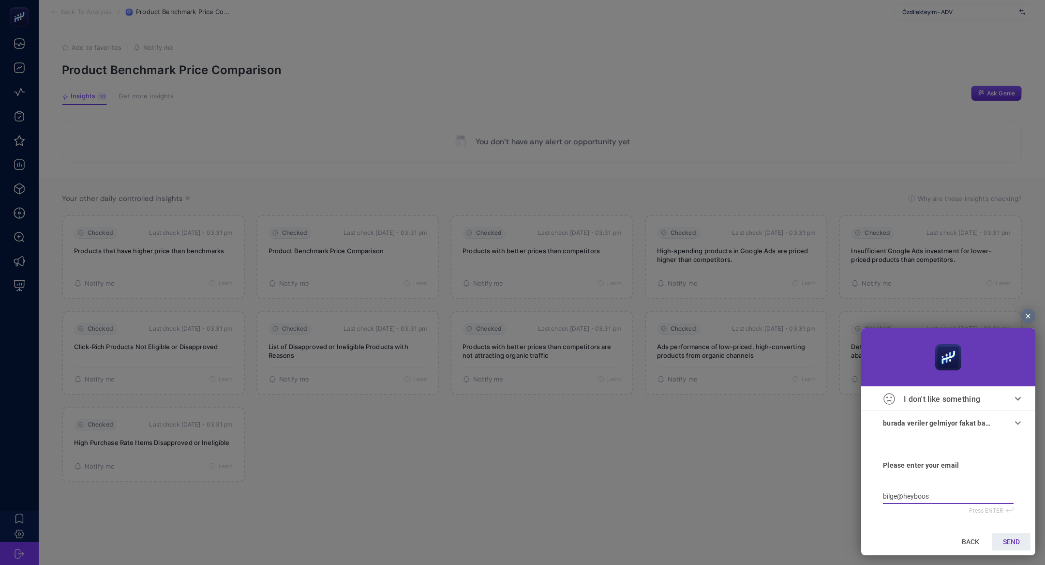
type input "bilge@heyboost"
type input "bilge@heybooste"
type input "bilge@heybooster"
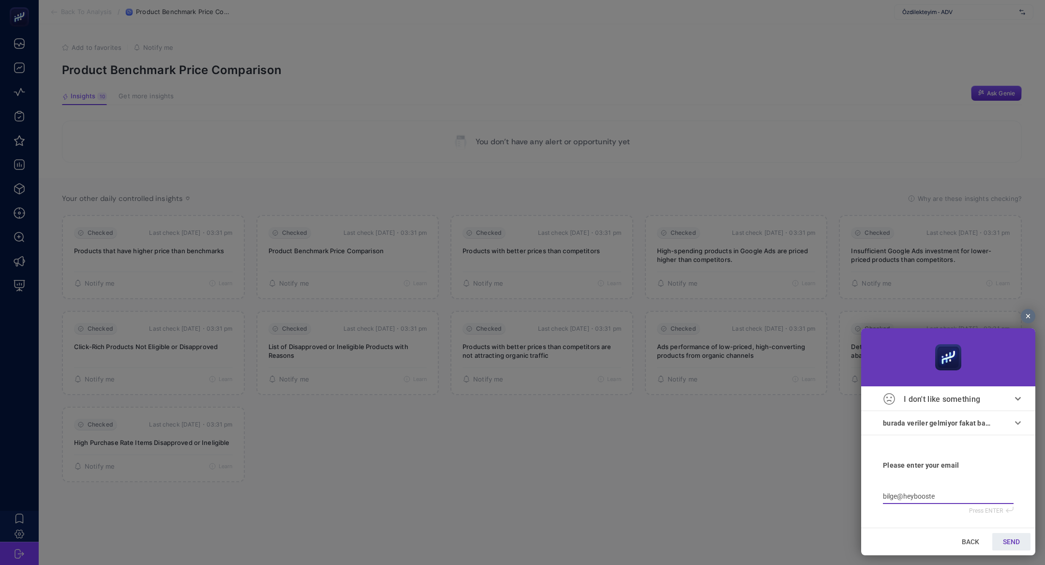
type input "bilge@heybooster"
type input "bilge@heyboostera"
type input "bilge@heybooster"
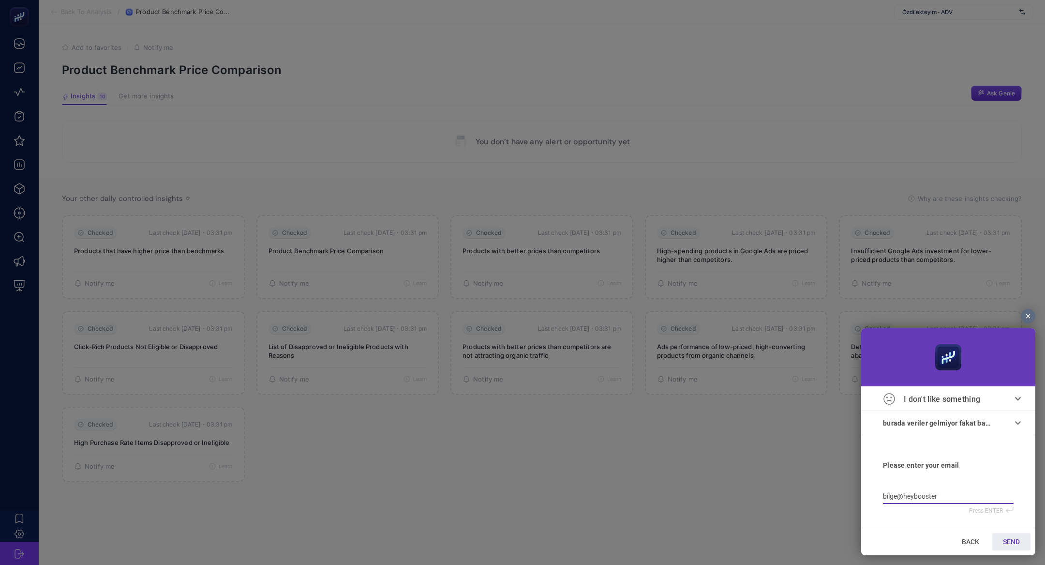
type input "bilge@heybooster."
type input "bilge@heybooster.a"
type input "[EMAIL_ADDRESS]"
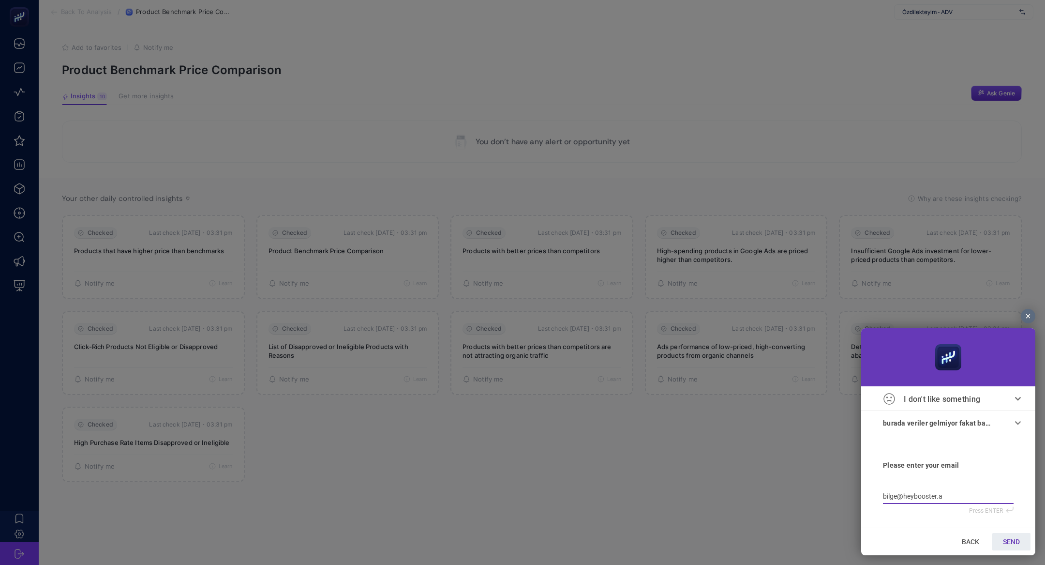
type input "[EMAIL_ADDRESS]"
click at [1023, 537] on link "SEND" at bounding box center [1011, 541] width 38 height 17
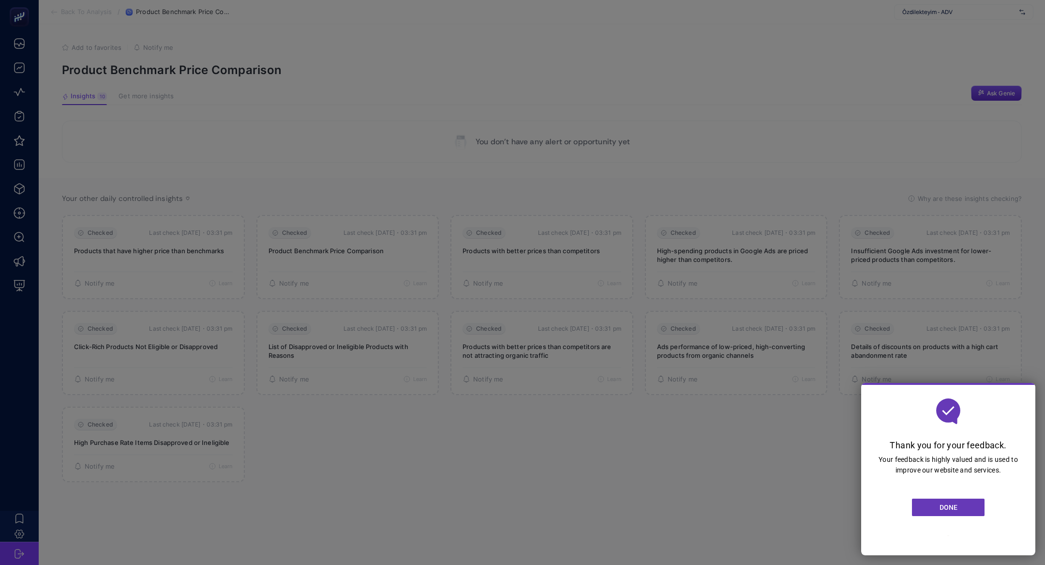
click at [530, 192] on div at bounding box center [522, 282] width 1045 height 565
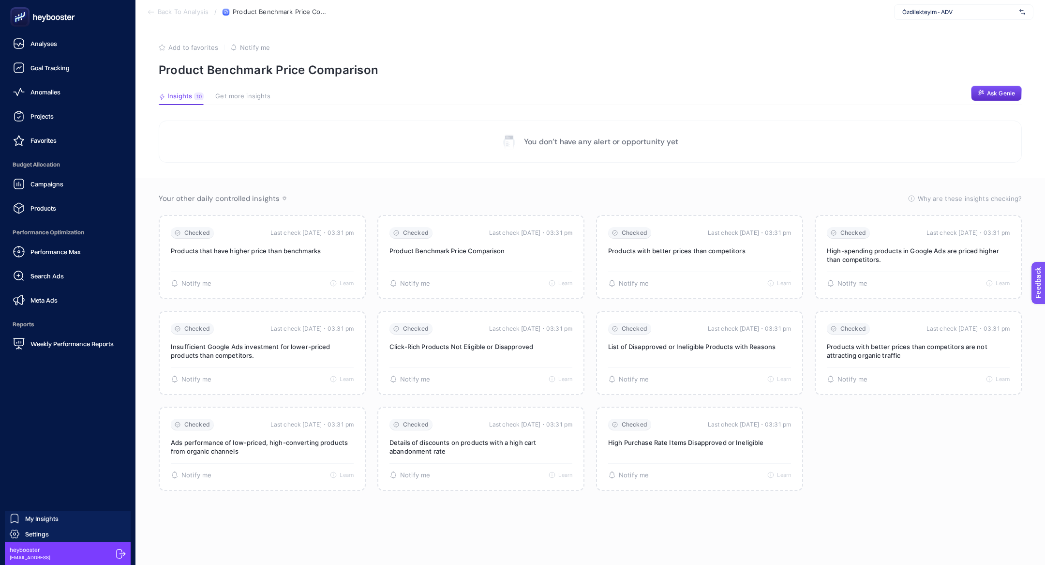
click at [54, 219] on ul "Analyses Goal Tracking Anomalies Projects Favorites Budget Allocation Campaigns…" at bounding box center [68, 193] width 120 height 319
click at [52, 212] on div "Products" at bounding box center [34, 208] width 43 height 12
